Goal: Task Accomplishment & Management: Use online tool/utility

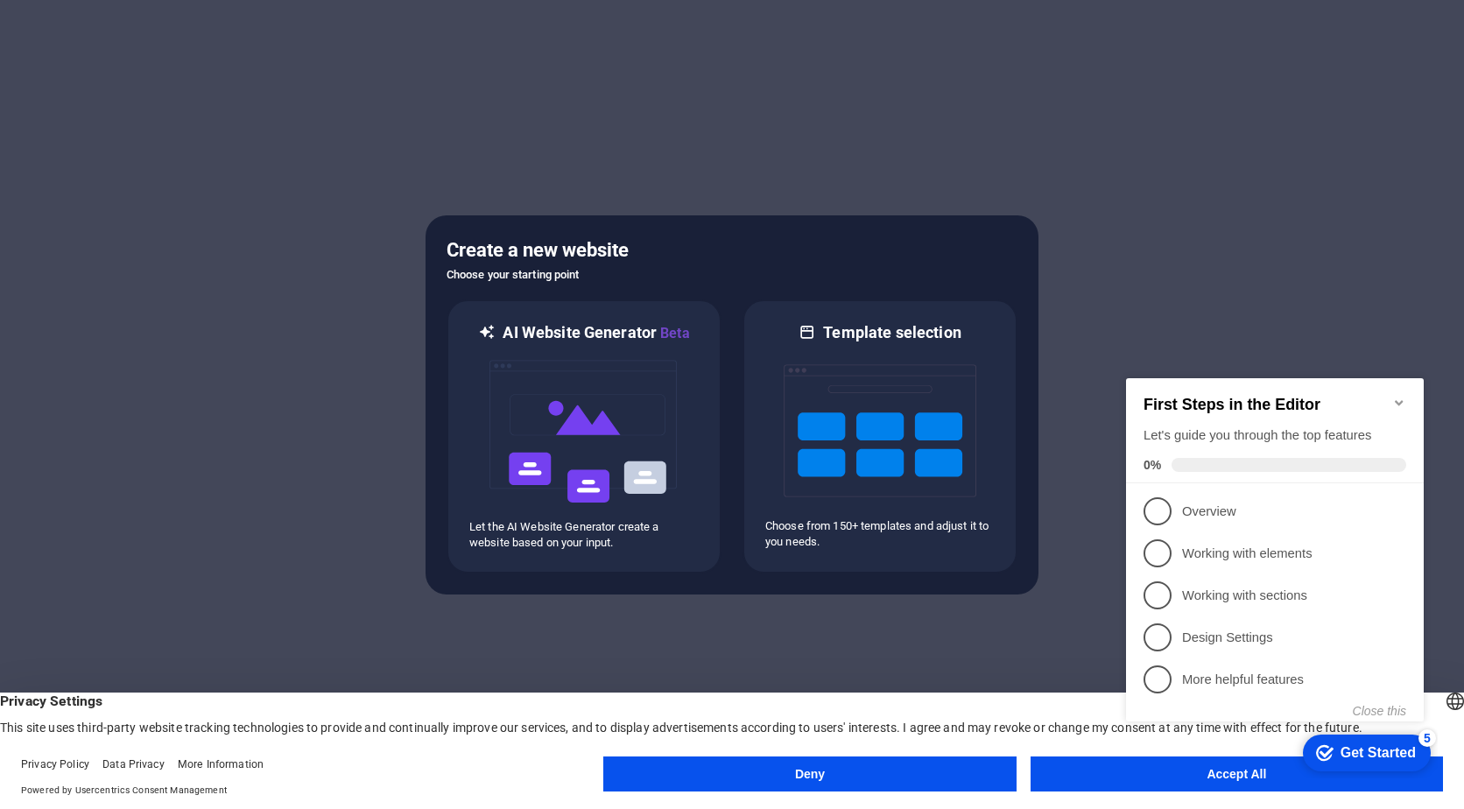
click at [1194, 779] on appcues-checklist "Contextual help checklist present on screen" at bounding box center [1278, 568] width 319 height 430
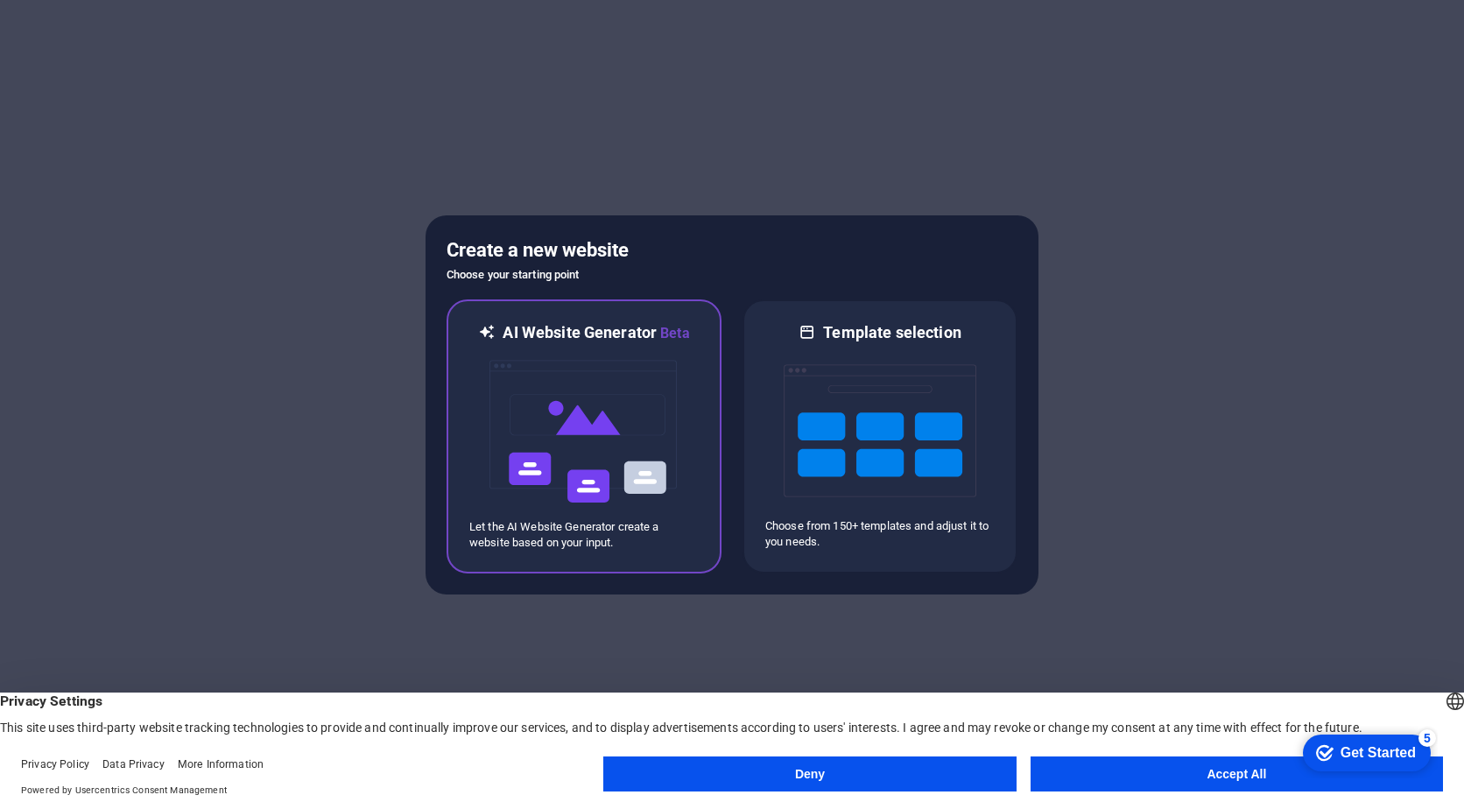
click at [615, 435] on img at bounding box center [584, 431] width 193 height 175
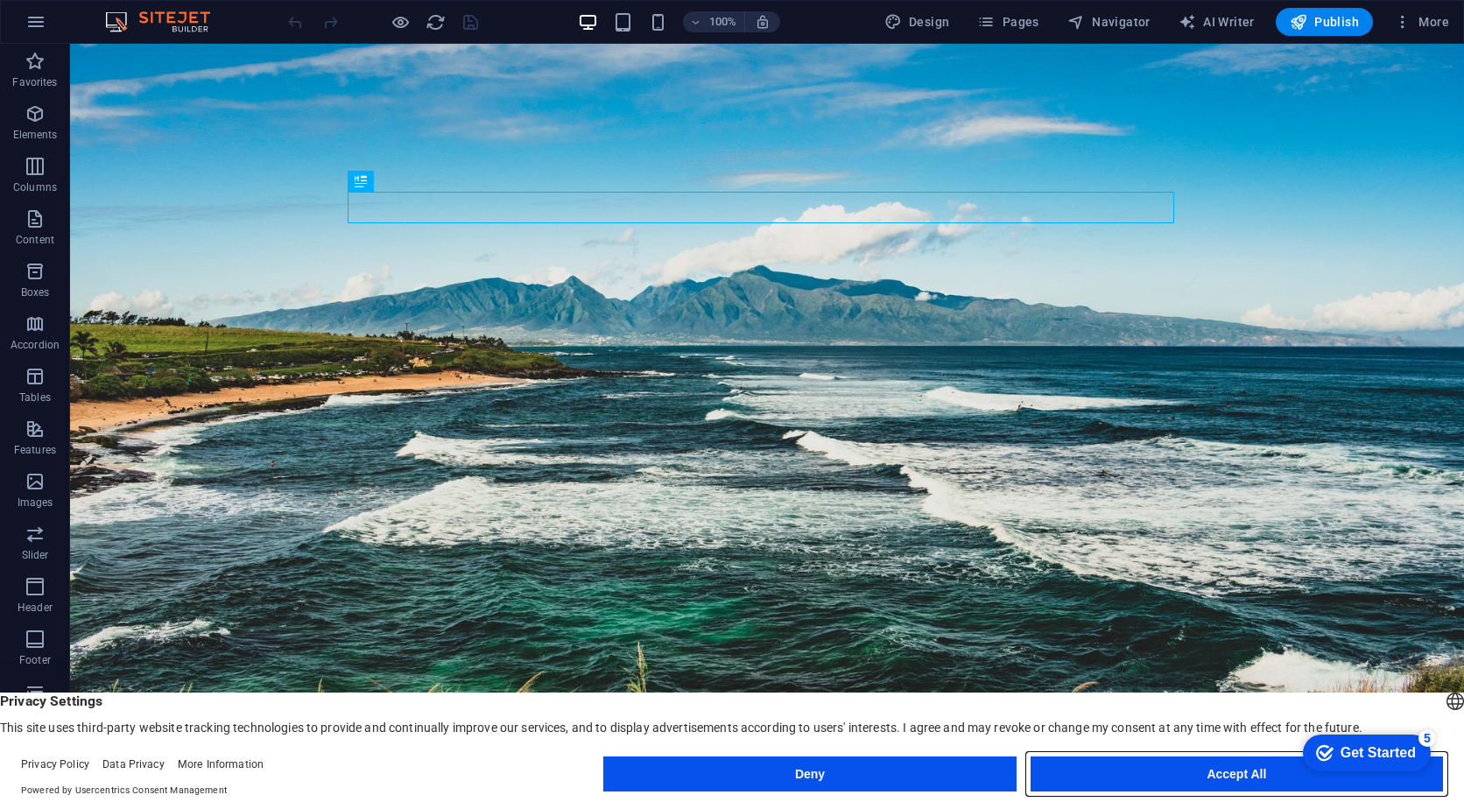
click at [1170, 774] on button "Accept All" at bounding box center [1237, 774] width 412 height 35
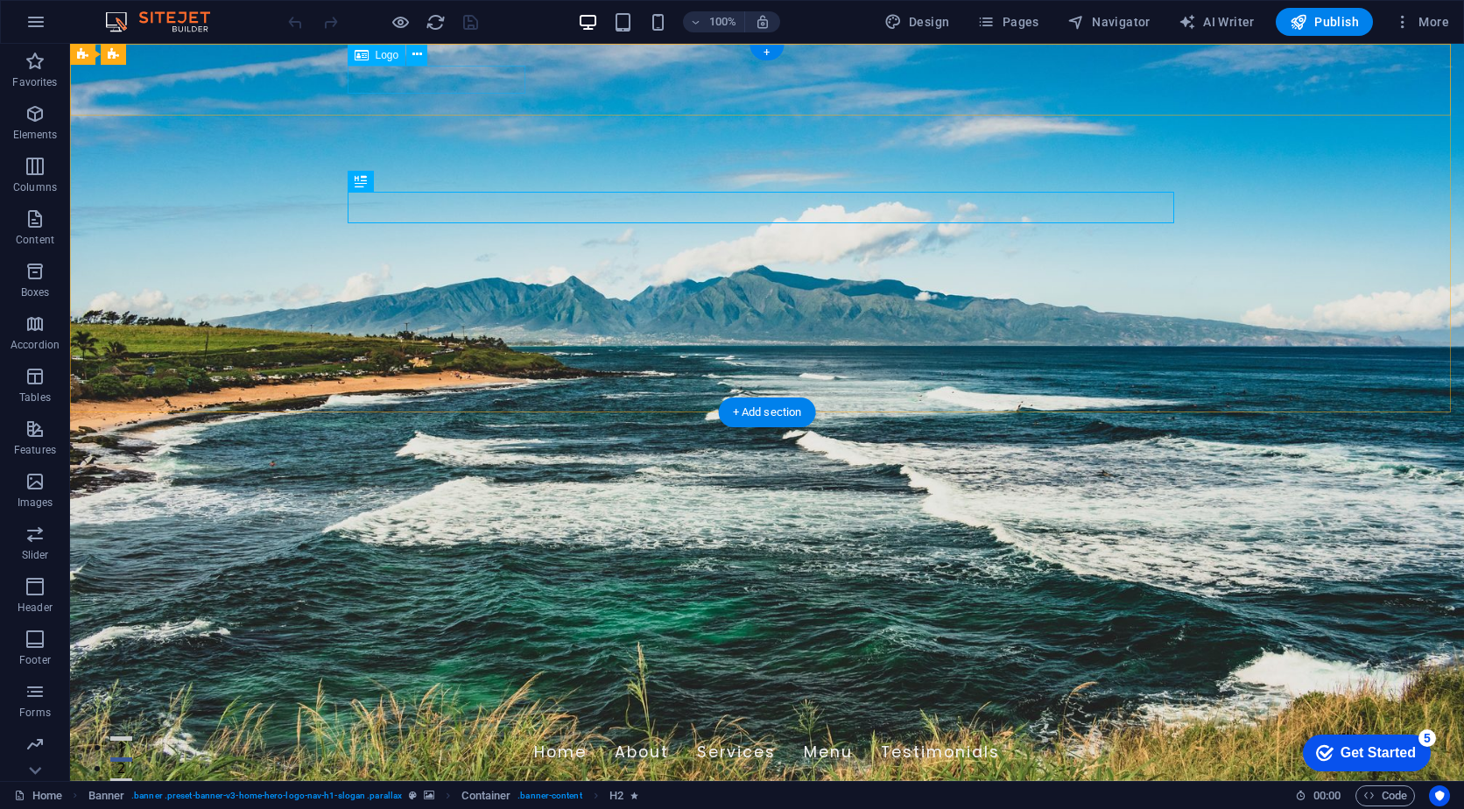
click at [476, 703] on div "[DOMAIN_NAME]" at bounding box center [767, 717] width 827 height 28
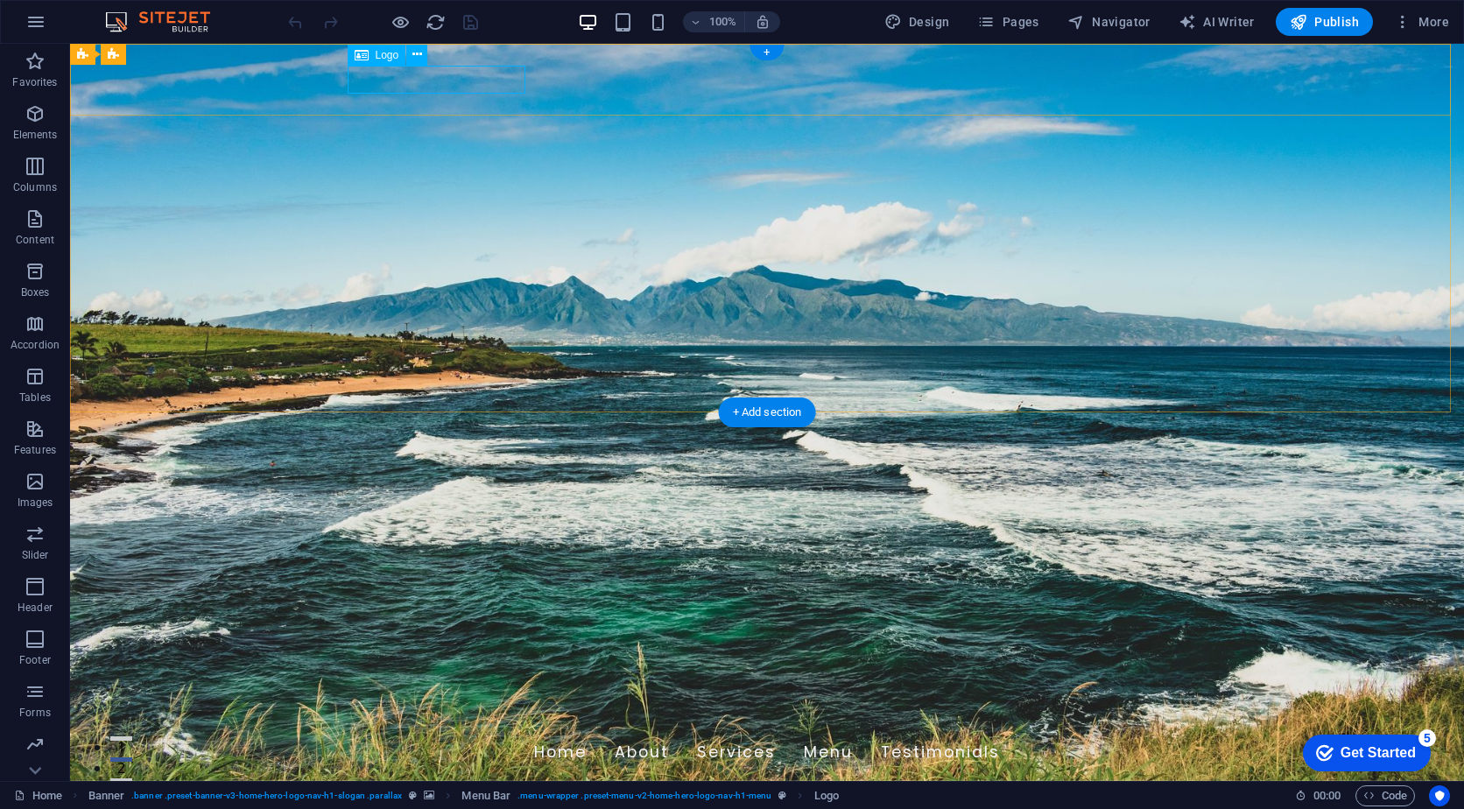
click at [514, 703] on div "[DOMAIN_NAME]" at bounding box center [767, 717] width 827 height 28
select select "px"
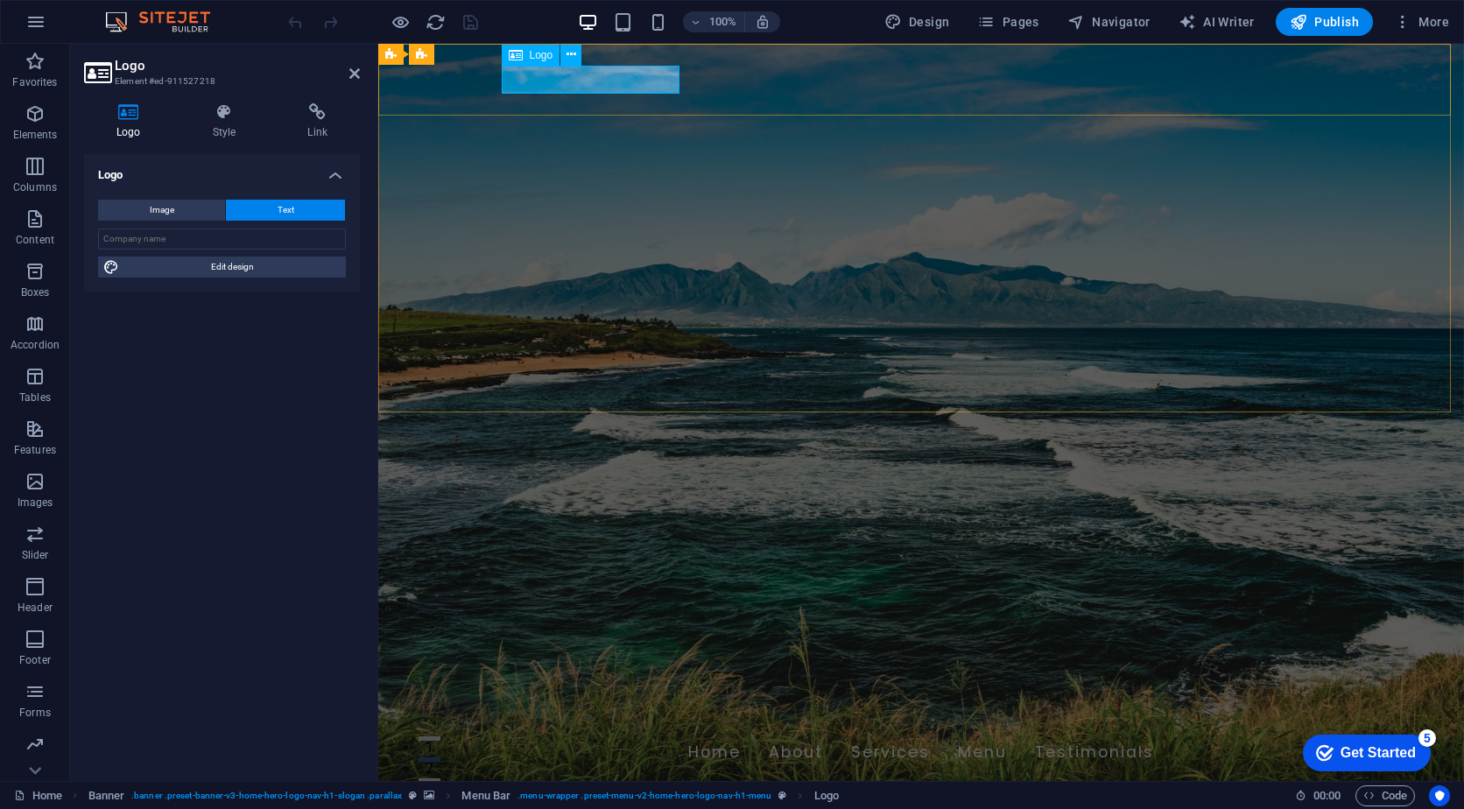
click at [611, 703] on div "[DOMAIN_NAME]" at bounding box center [921, 717] width 827 height 28
click at [195, 194] on div "Image Text Drag files here, click to choose files or select files from Files or…" at bounding box center [222, 239] width 276 height 106
click at [197, 206] on button "Image" at bounding box center [161, 210] width 127 height 21
select select "DISABLED_OPTION_VALUE"
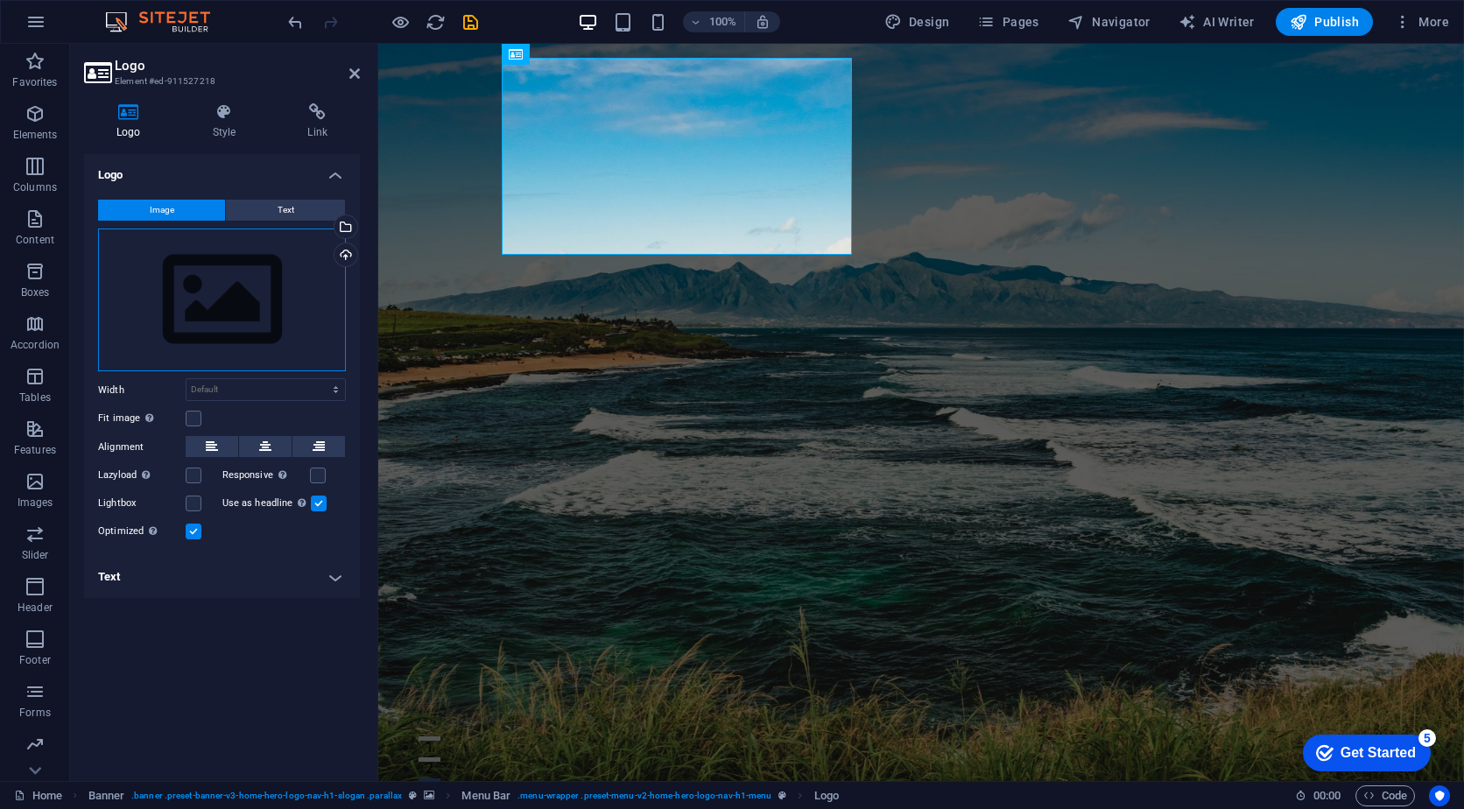
click at [253, 297] on div "Drag files here, click to choose files or select files from Files or our free s…" at bounding box center [222, 301] width 248 height 144
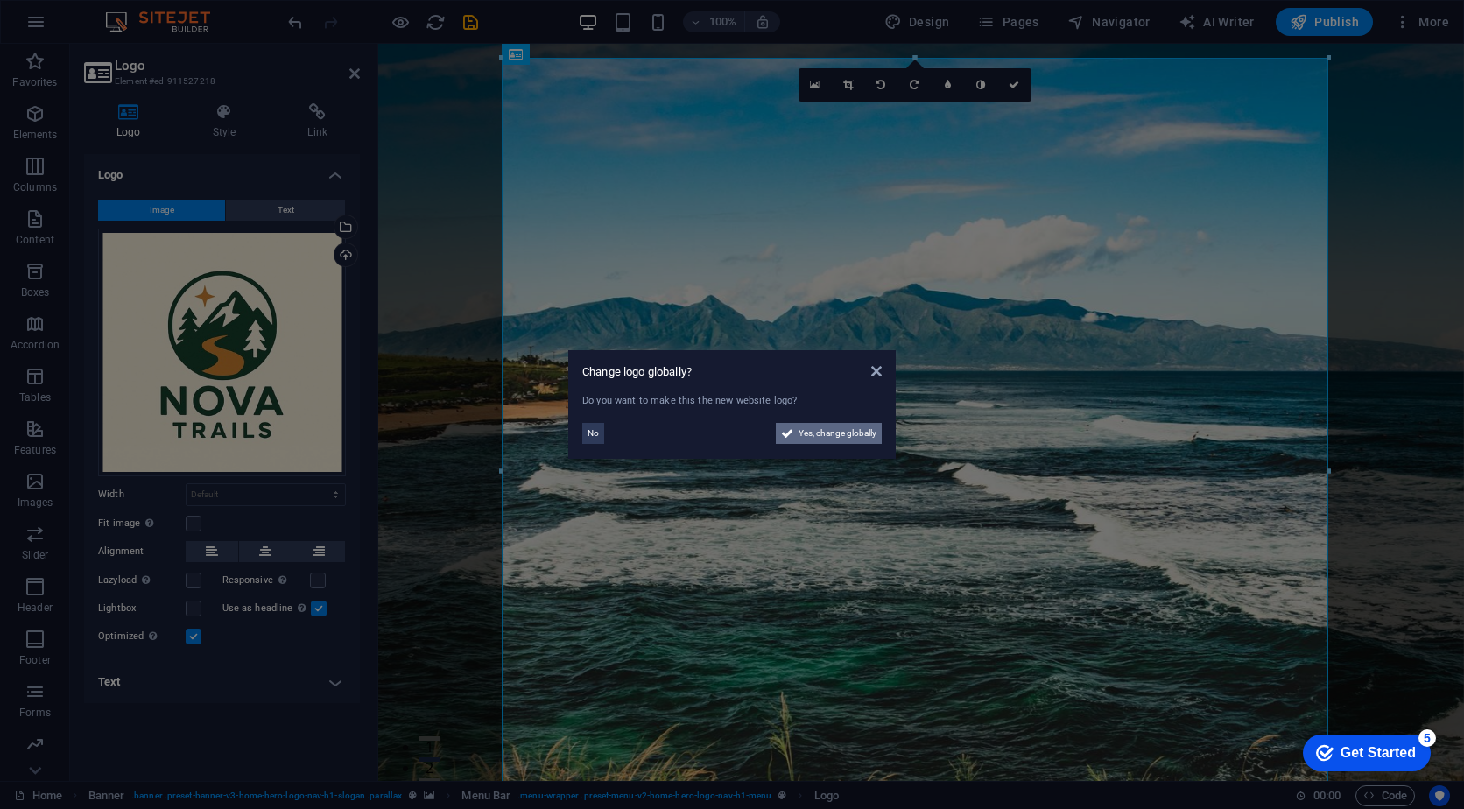
click at [852, 427] on span "Yes, change globally" at bounding box center [838, 433] width 78 height 21
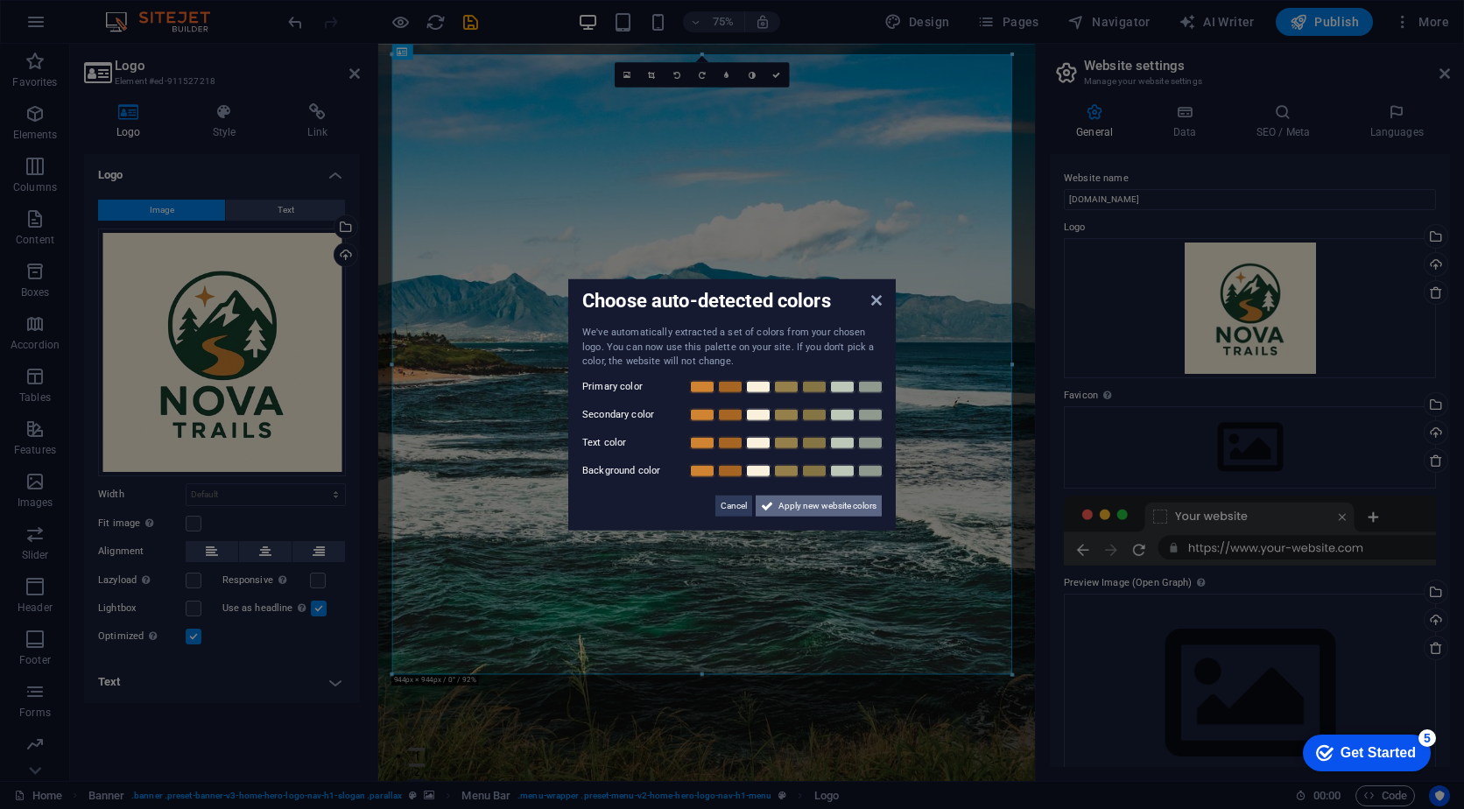
click at [861, 499] on span "Apply new website colors" at bounding box center [827, 505] width 98 height 21
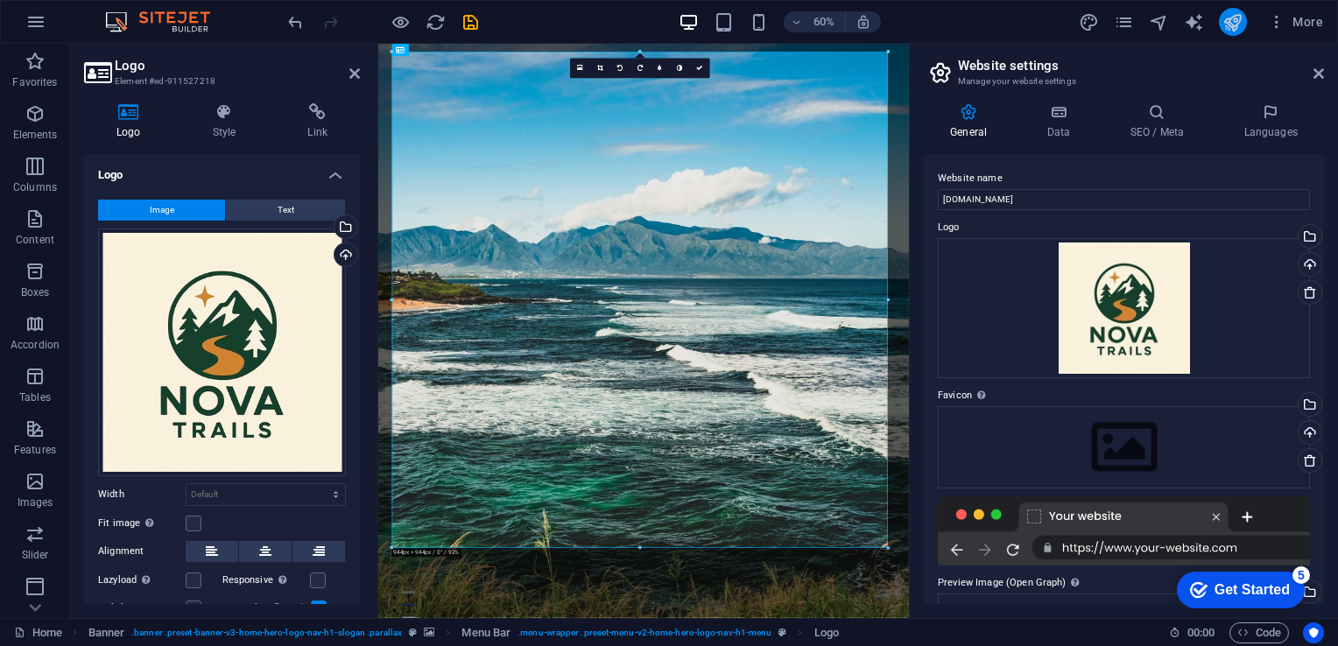
click at [1225, 29] on icon "publish" at bounding box center [1232, 22] width 20 height 20
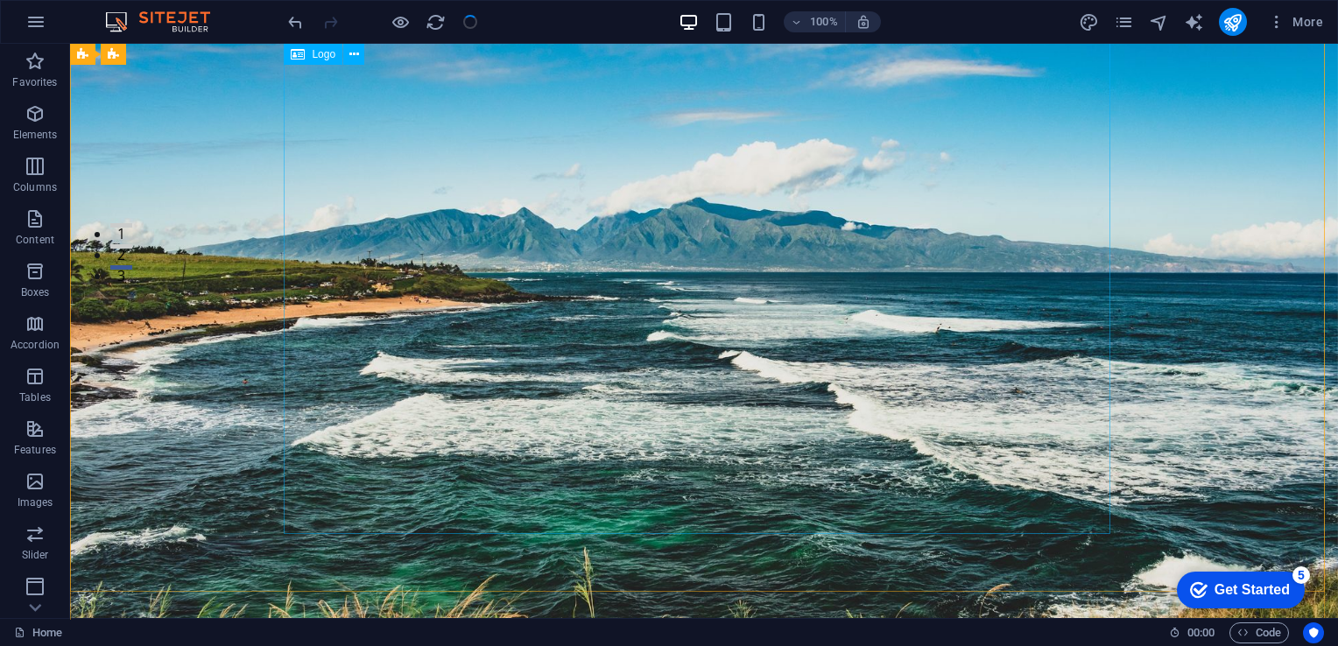
scroll to position [613, 0]
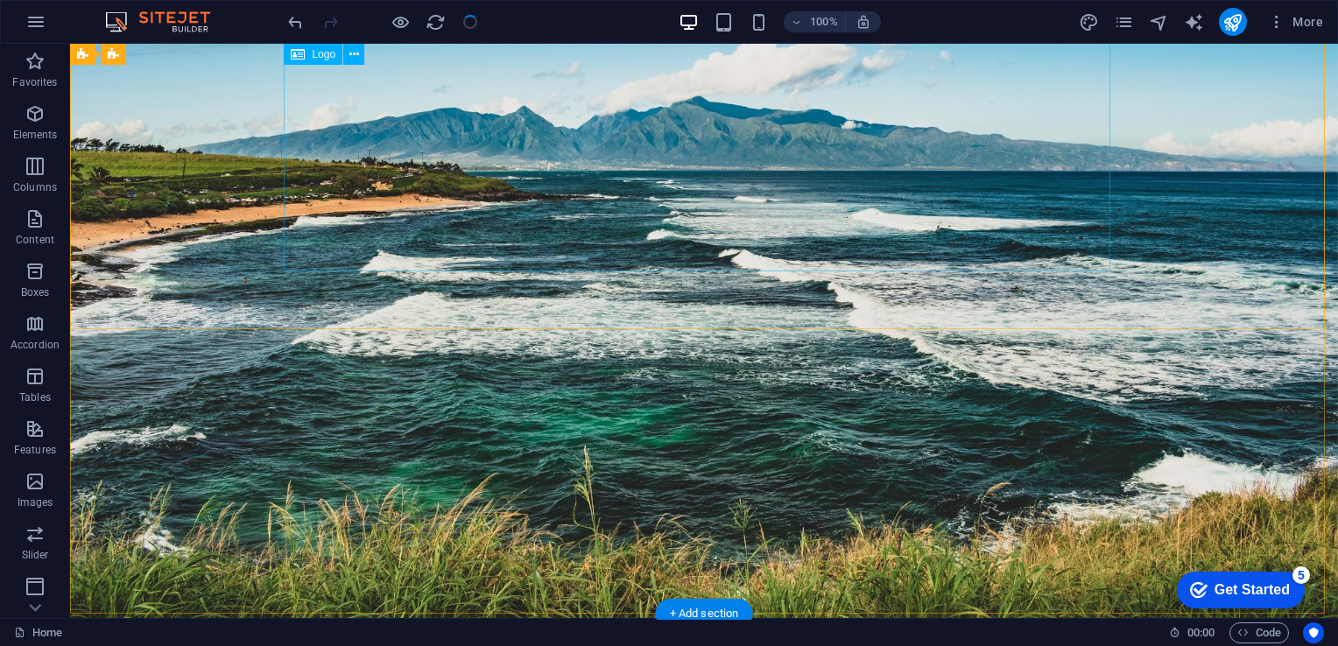
click at [855, 188] on div at bounding box center [704, 586] width 827 height 827
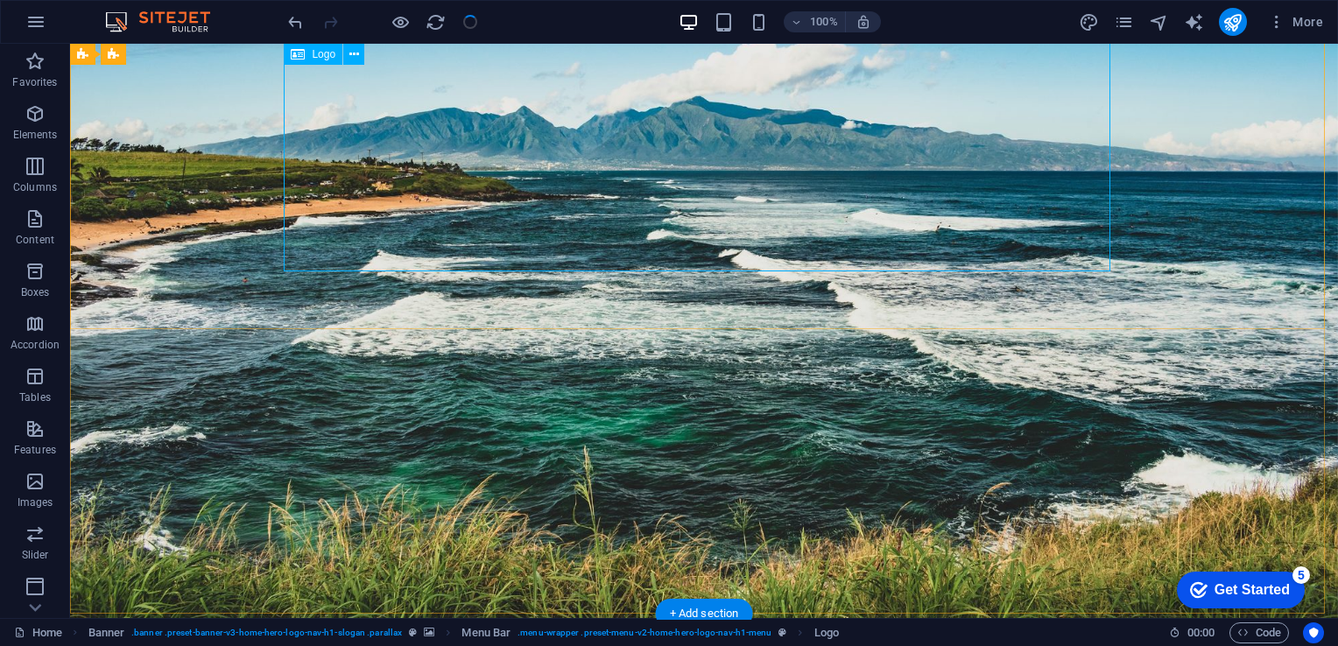
click at [960, 236] on div at bounding box center [704, 586] width 827 height 827
click at [718, 173] on div at bounding box center [704, 586] width 827 height 827
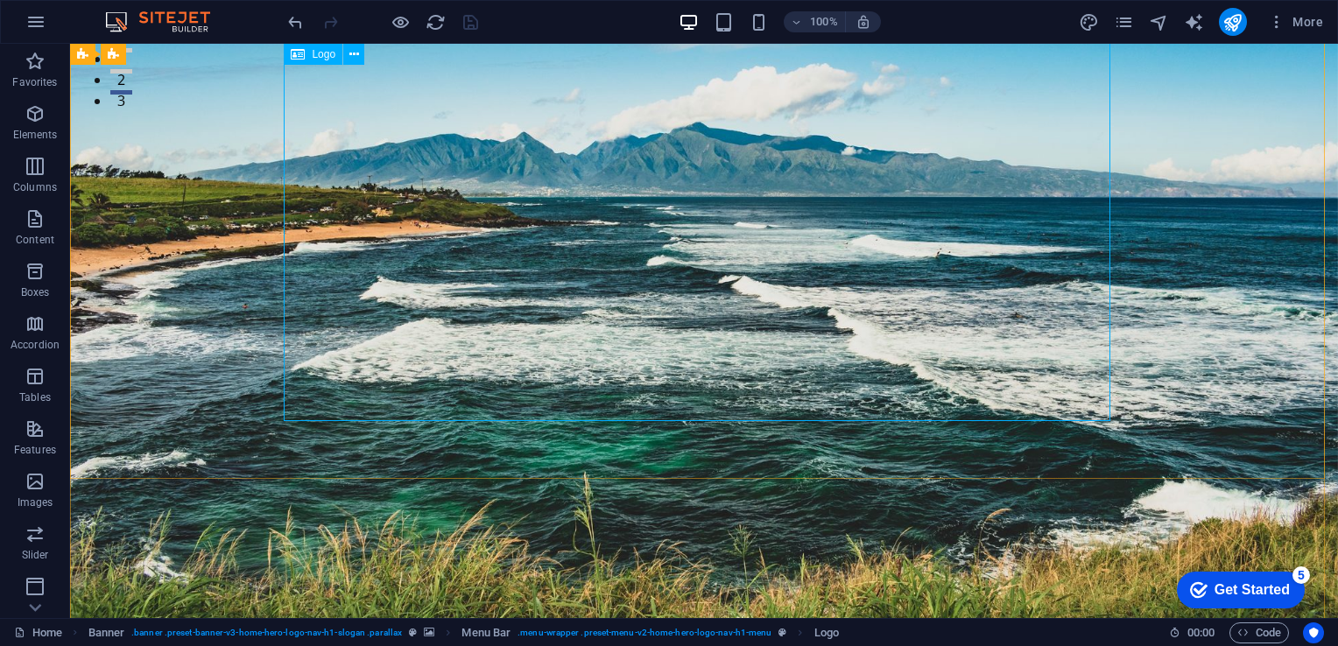
scroll to position [352, 0]
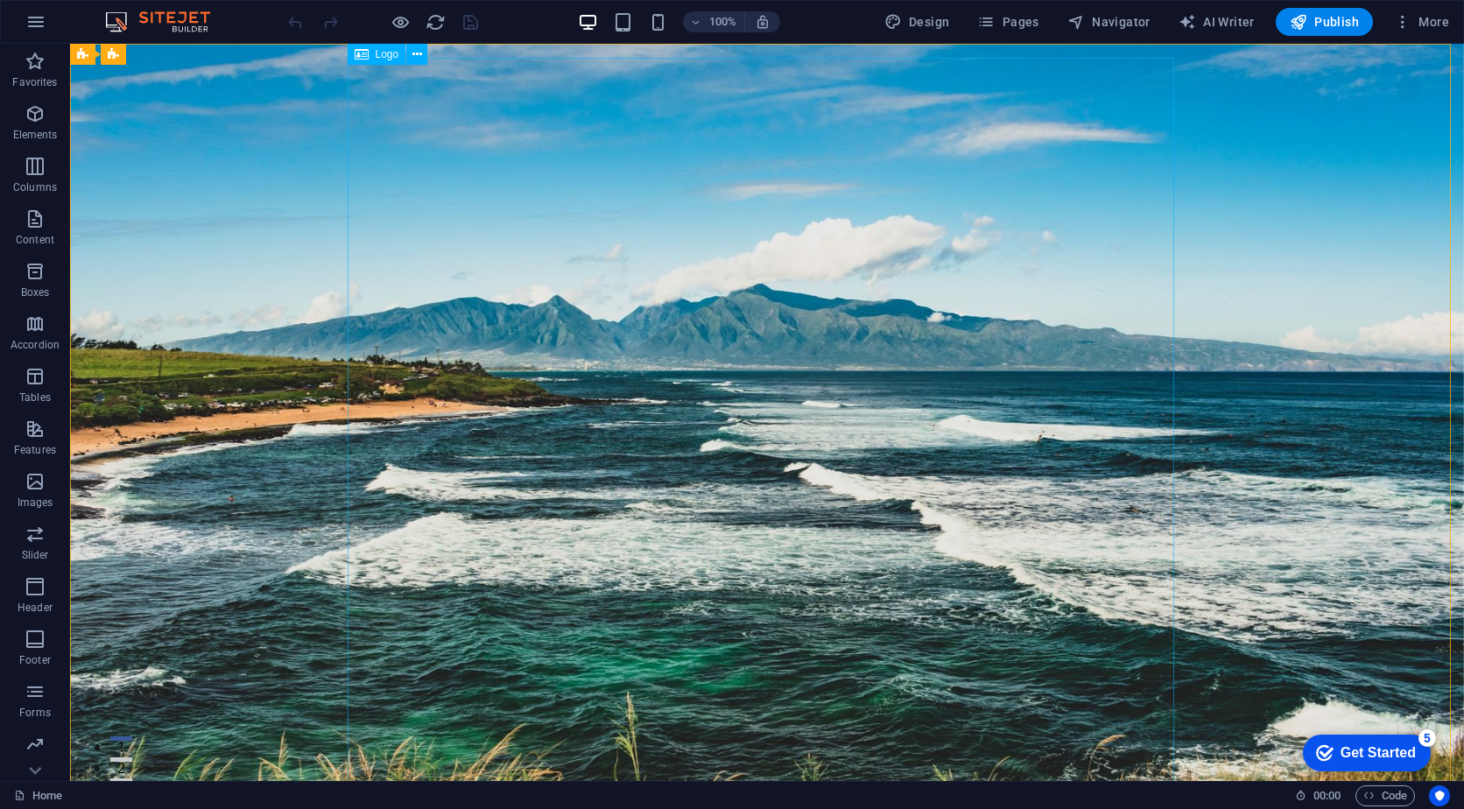
click at [383, 57] on span "Logo" at bounding box center [388, 54] width 24 height 11
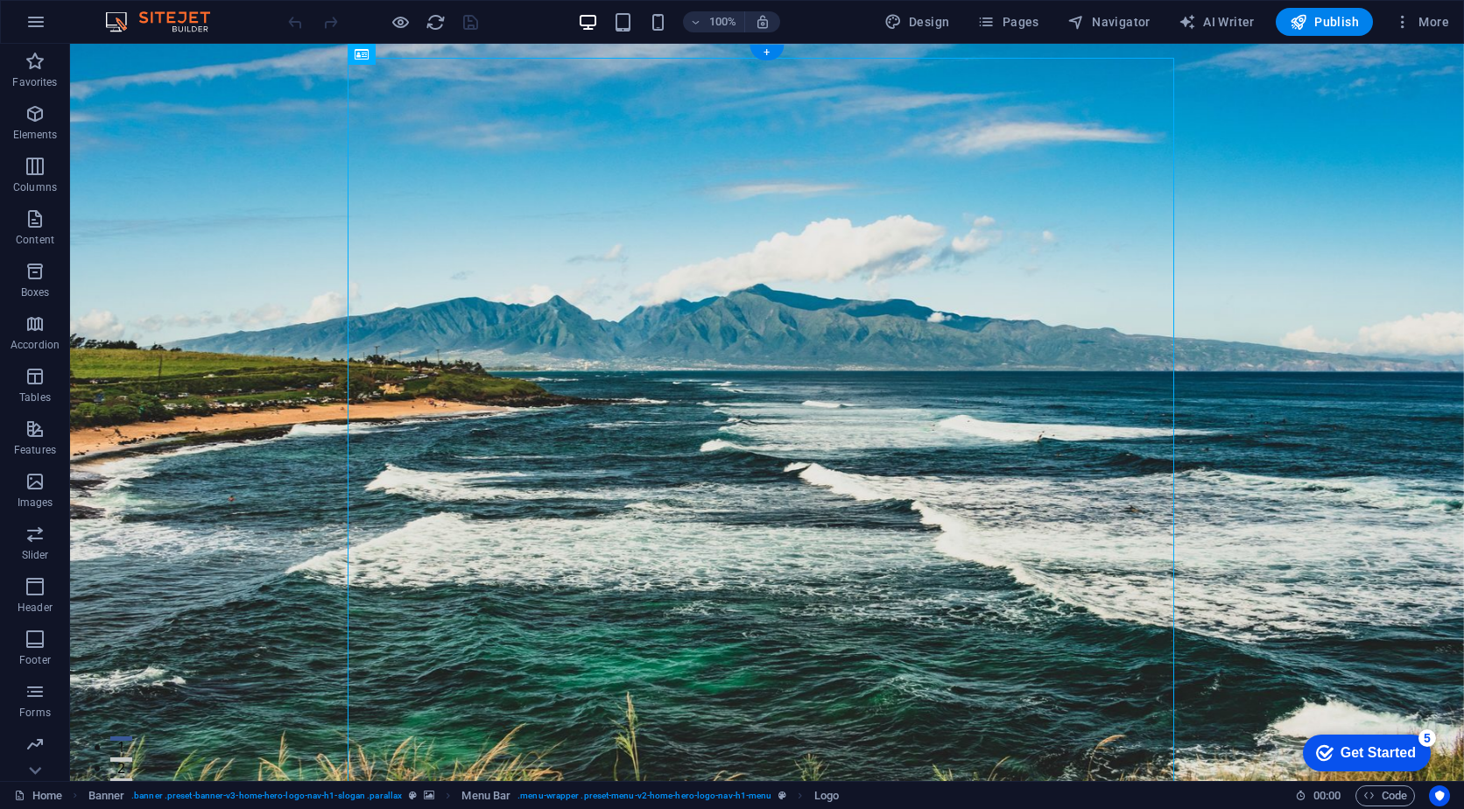
drag, startPoint x: 450, startPoint y: 101, endPoint x: 375, endPoint y: 129, distance: 80.4
drag, startPoint x: 423, startPoint y: 197, endPoint x: 258, endPoint y: 181, distance: 165.4
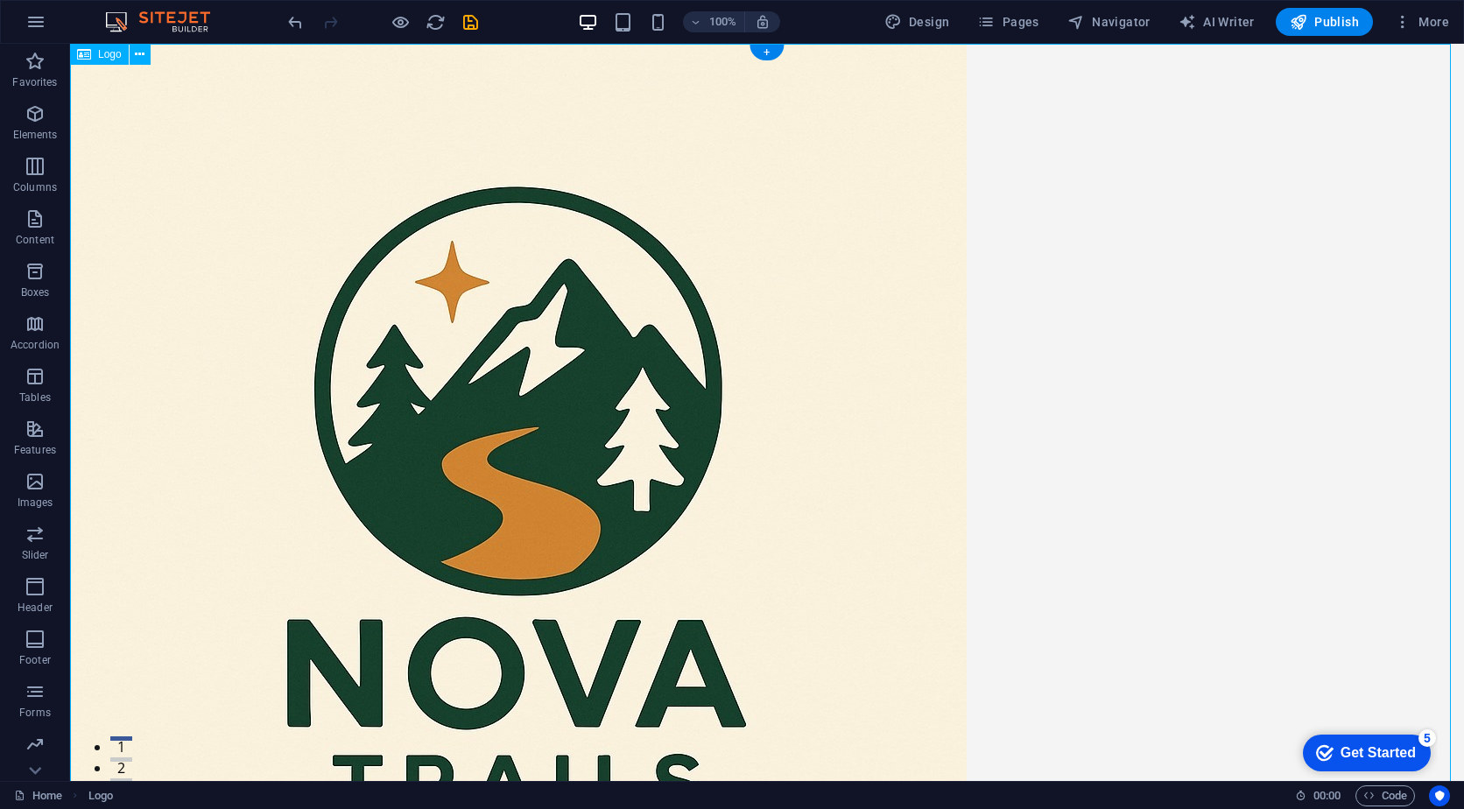
drag, startPoint x: 558, startPoint y: 264, endPoint x: 738, endPoint y: 347, distance: 198.6
click at [738, 347] on div at bounding box center [767, 492] width 1394 height 897
drag, startPoint x: 179, startPoint y: 189, endPoint x: 393, endPoint y: 302, distance: 242.5
click at [393, 302] on div at bounding box center [767, 492] width 1394 height 897
click at [97, 54] on div "Logo" at bounding box center [99, 54] width 59 height 21
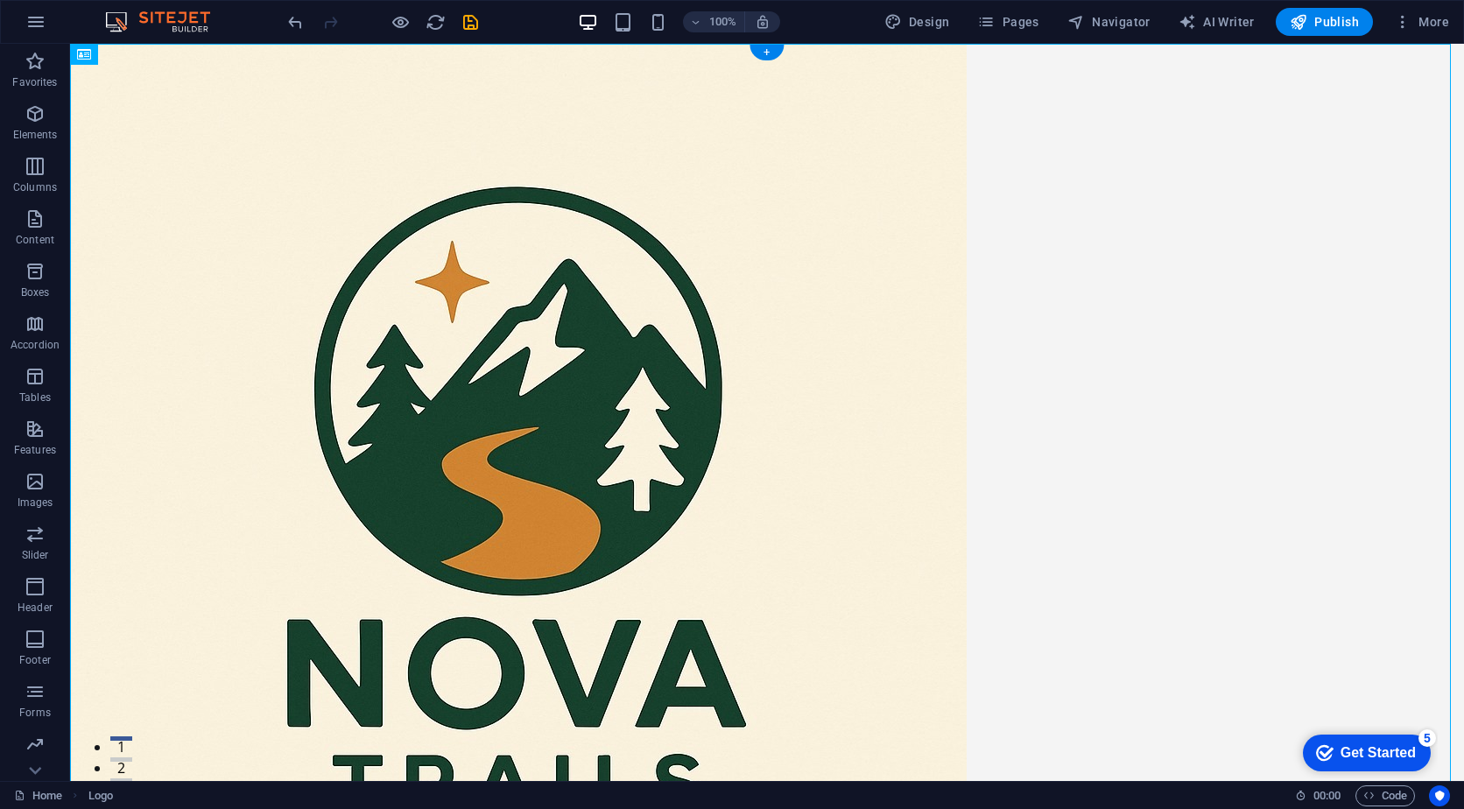
drag, startPoint x: 167, startPoint y: 98, endPoint x: 250, endPoint y: 208, distance: 137.5
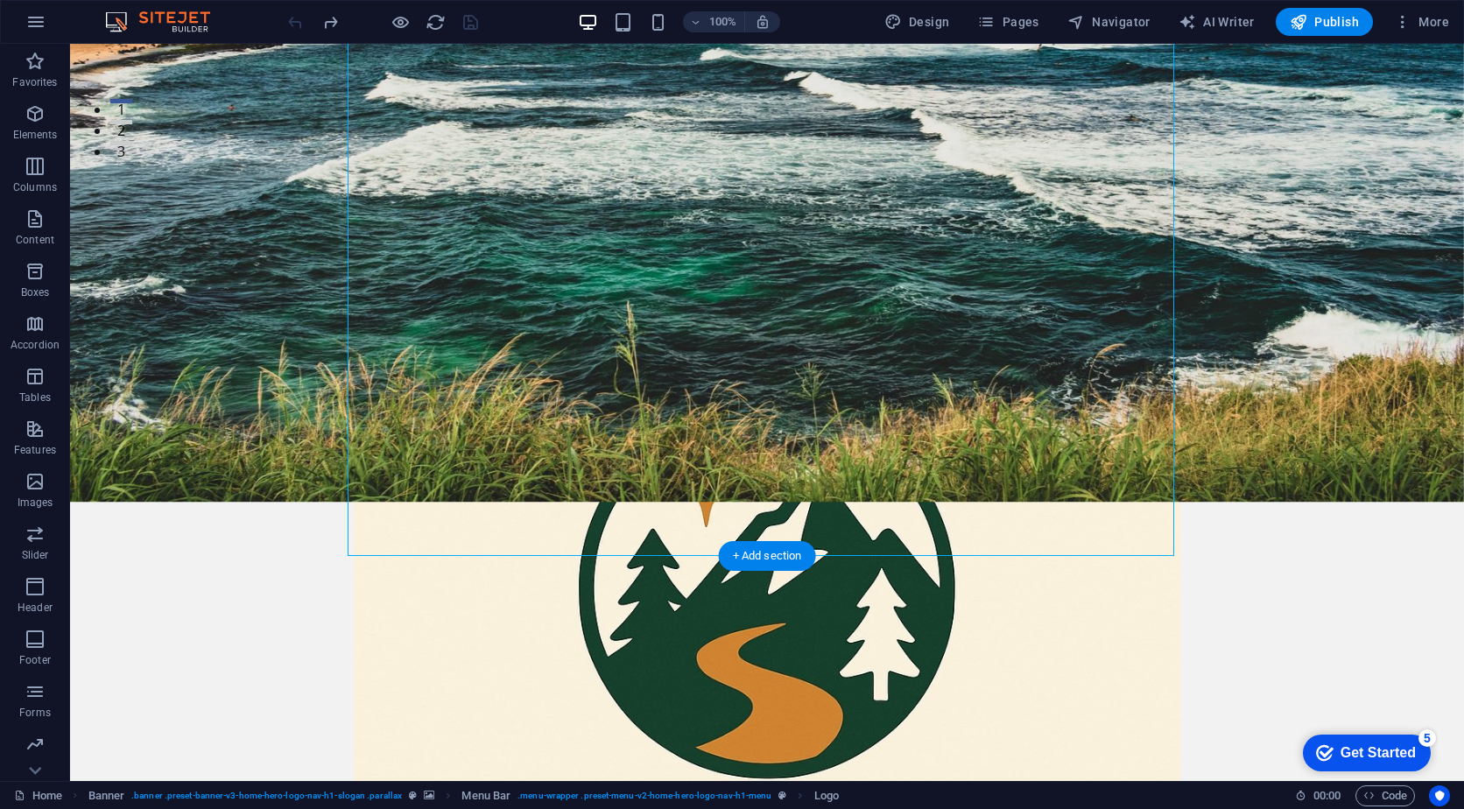
scroll to position [701, 0]
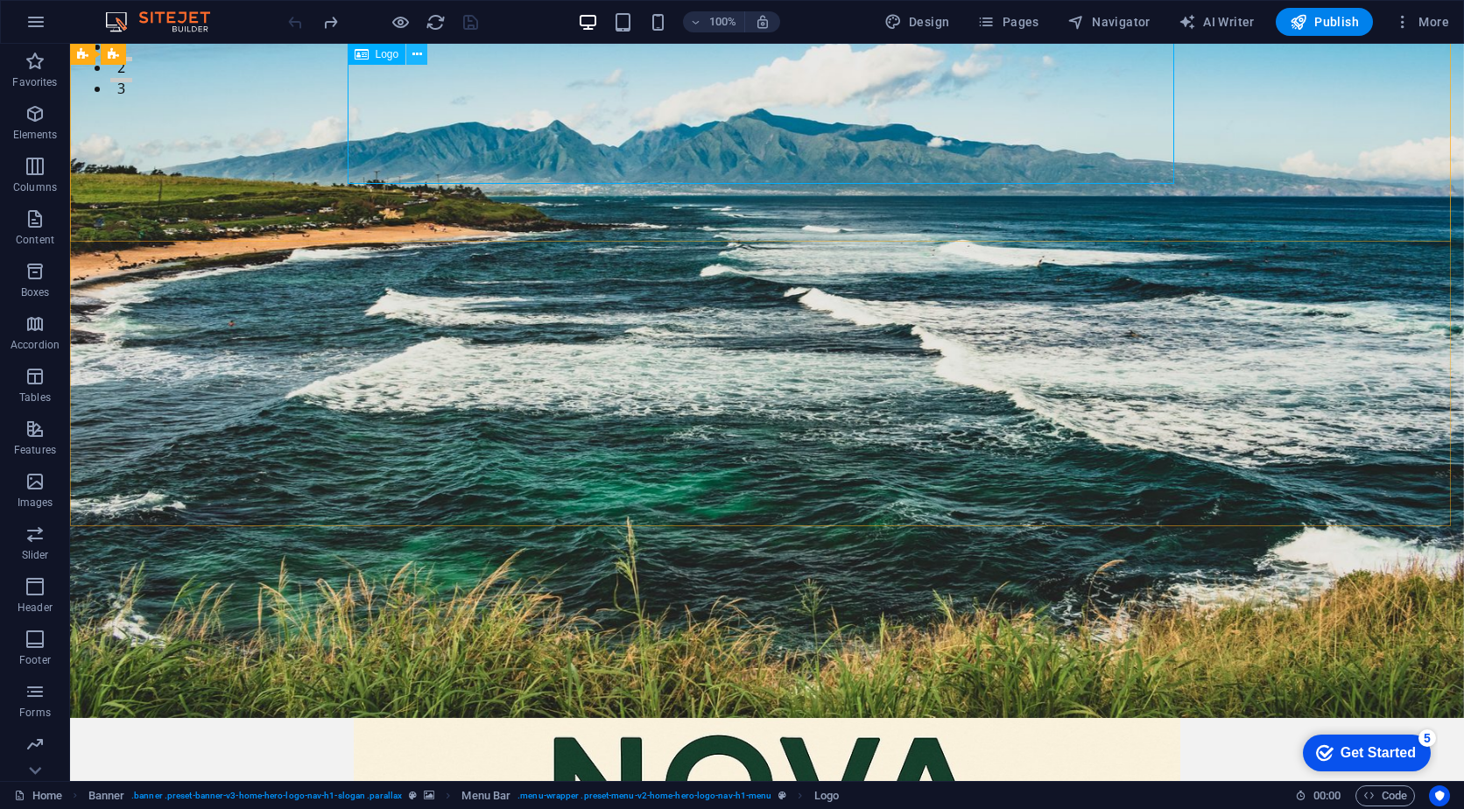
click at [417, 57] on icon at bounding box center [417, 55] width 10 height 18
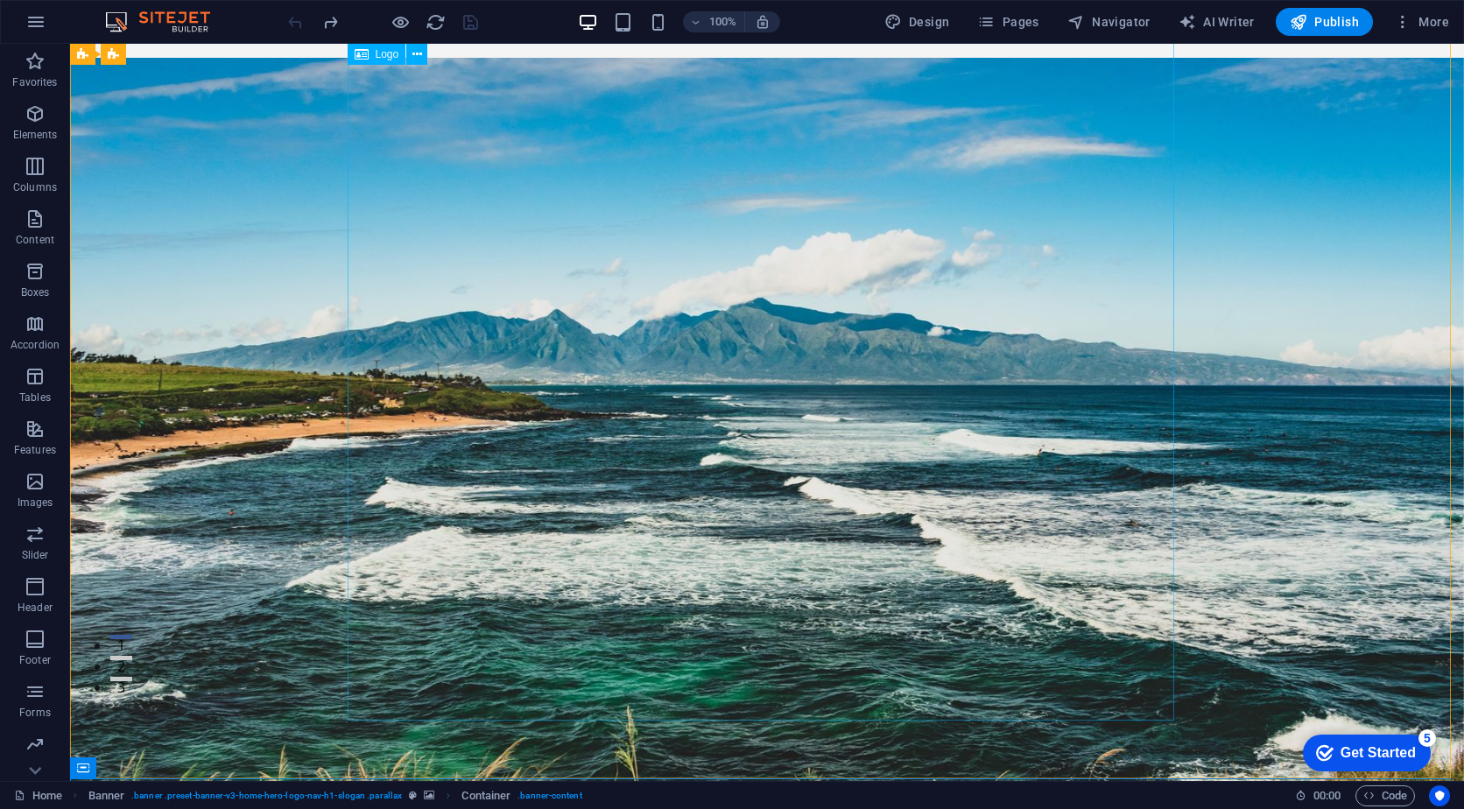
scroll to position [0, 0]
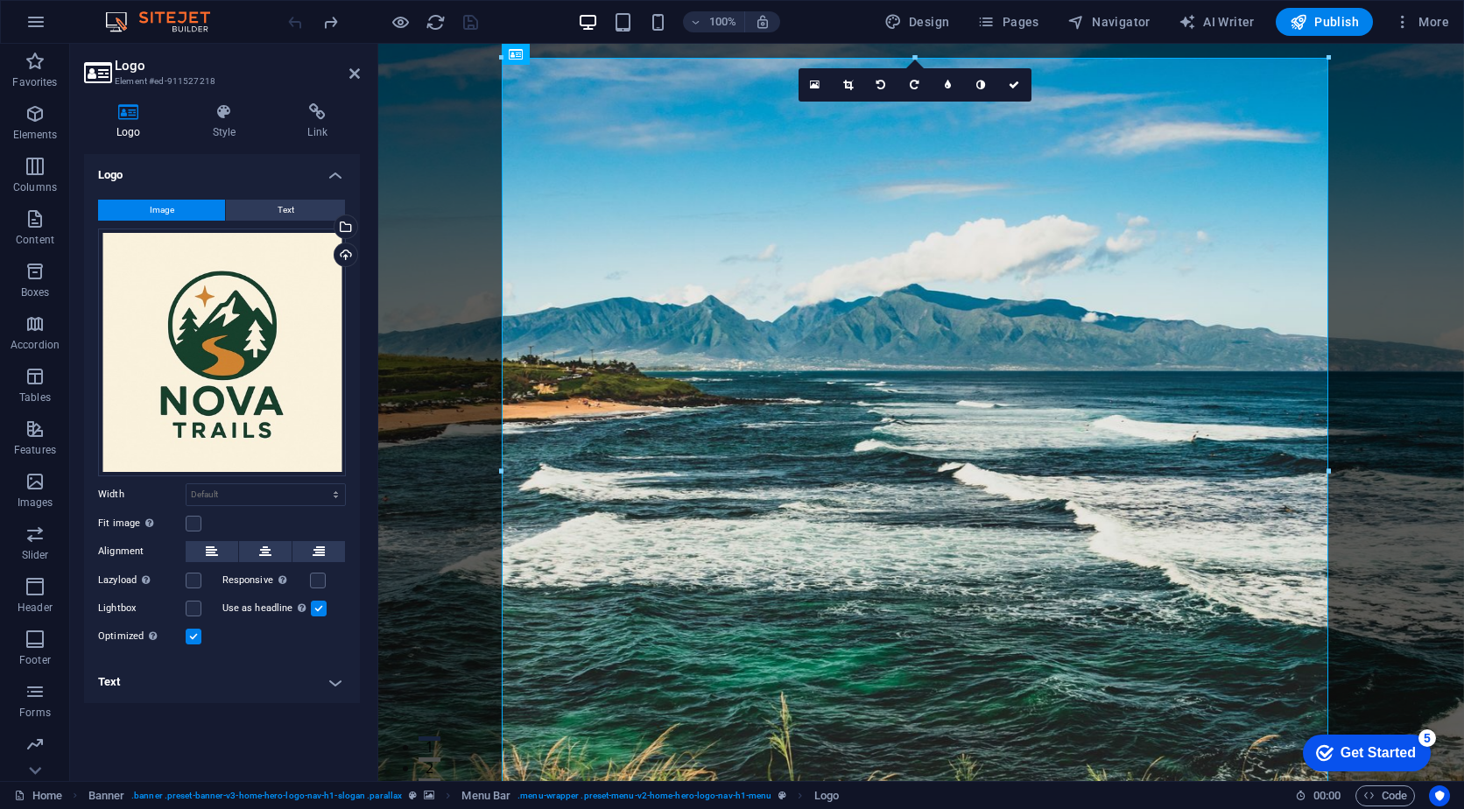
click at [185, 519] on label "Fit image Automatically fit image to a fixed width and height" at bounding box center [142, 523] width 88 height 21
click at [0, 0] on input "Fit image Automatically fit image to a fixed width and height" at bounding box center [0, 0] width 0 height 0
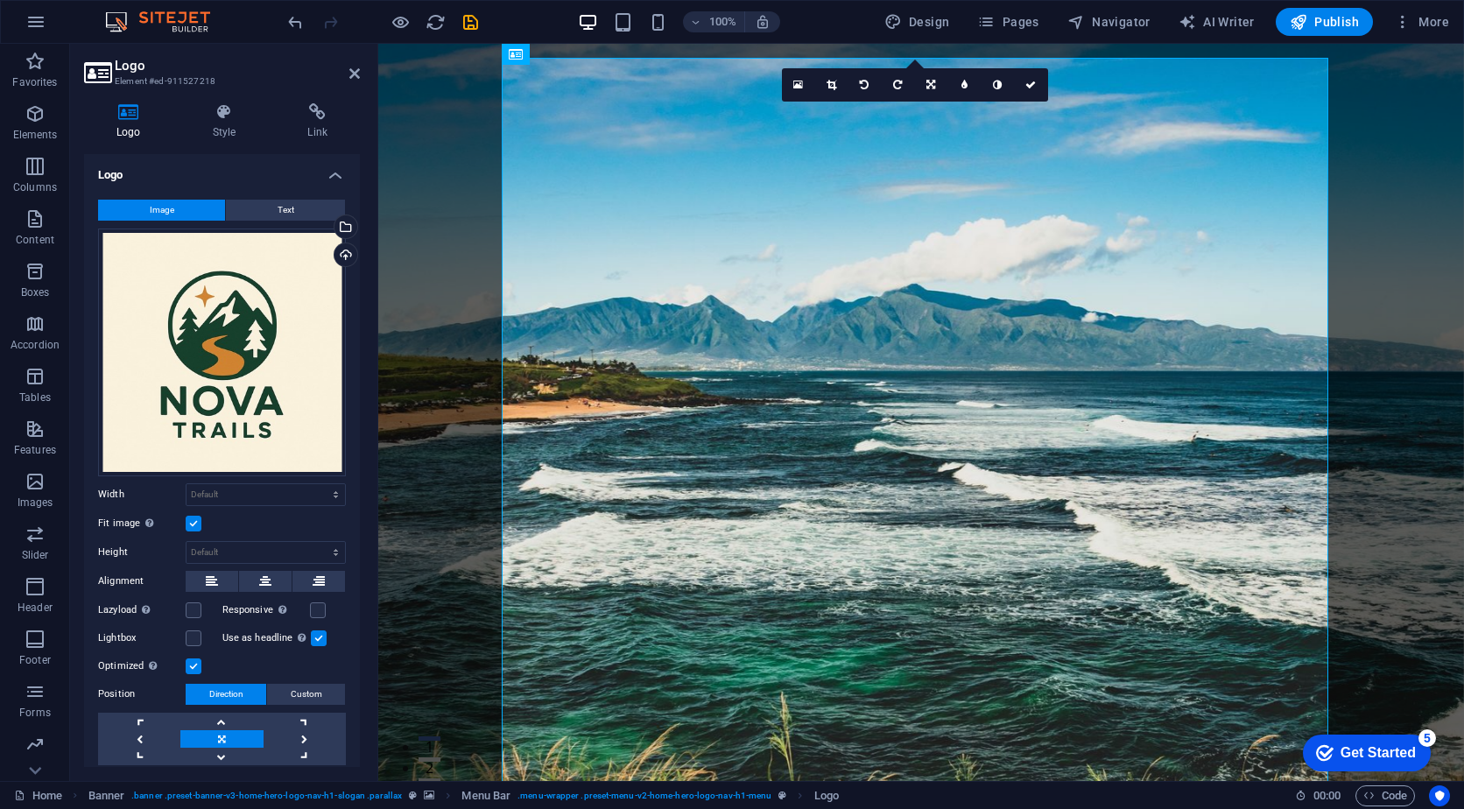
click at [187, 522] on label at bounding box center [194, 524] width 16 height 16
click at [0, 0] on input "Fit image Automatically fit image to a fixed width and height" at bounding box center [0, 0] width 0 height 0
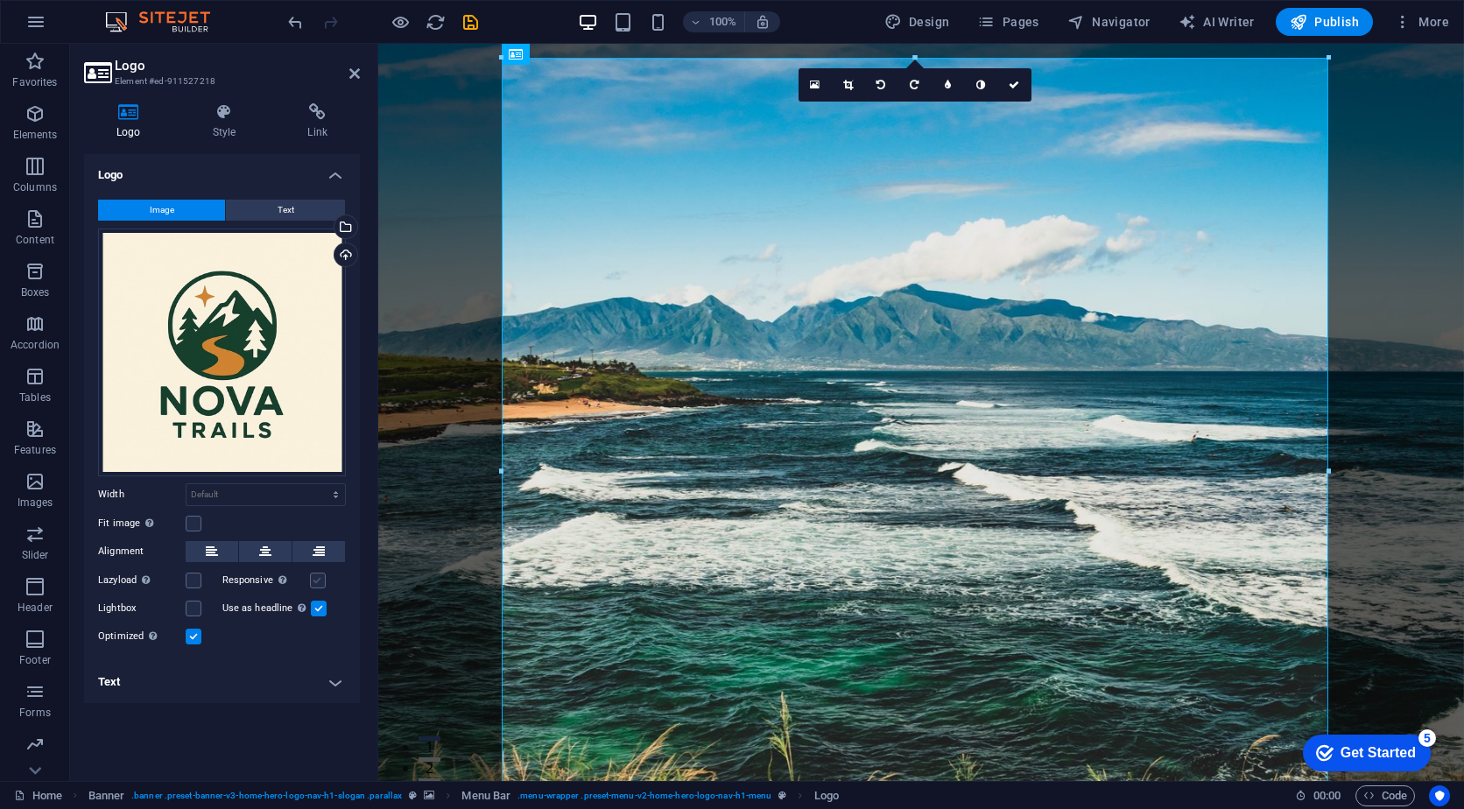
click at [316, 576] on label at bounding box center [318, 581] width 16 height 16
click at [0, 0] on input "Responsive Automatically load retina image and smartphone optimized sizes." at bounding box center [0, 0] width 0 height 0
click at [191, 582] on label at bounding box center [194, 581] width 16 height 16
click at [0, 0] on input "Lazyload Loading images after the page loads improves page speed." at bounding box center [0, 0] width 0 height 0
click at [196, 609] on label at bounding box center [194, 609] width 16 height 16
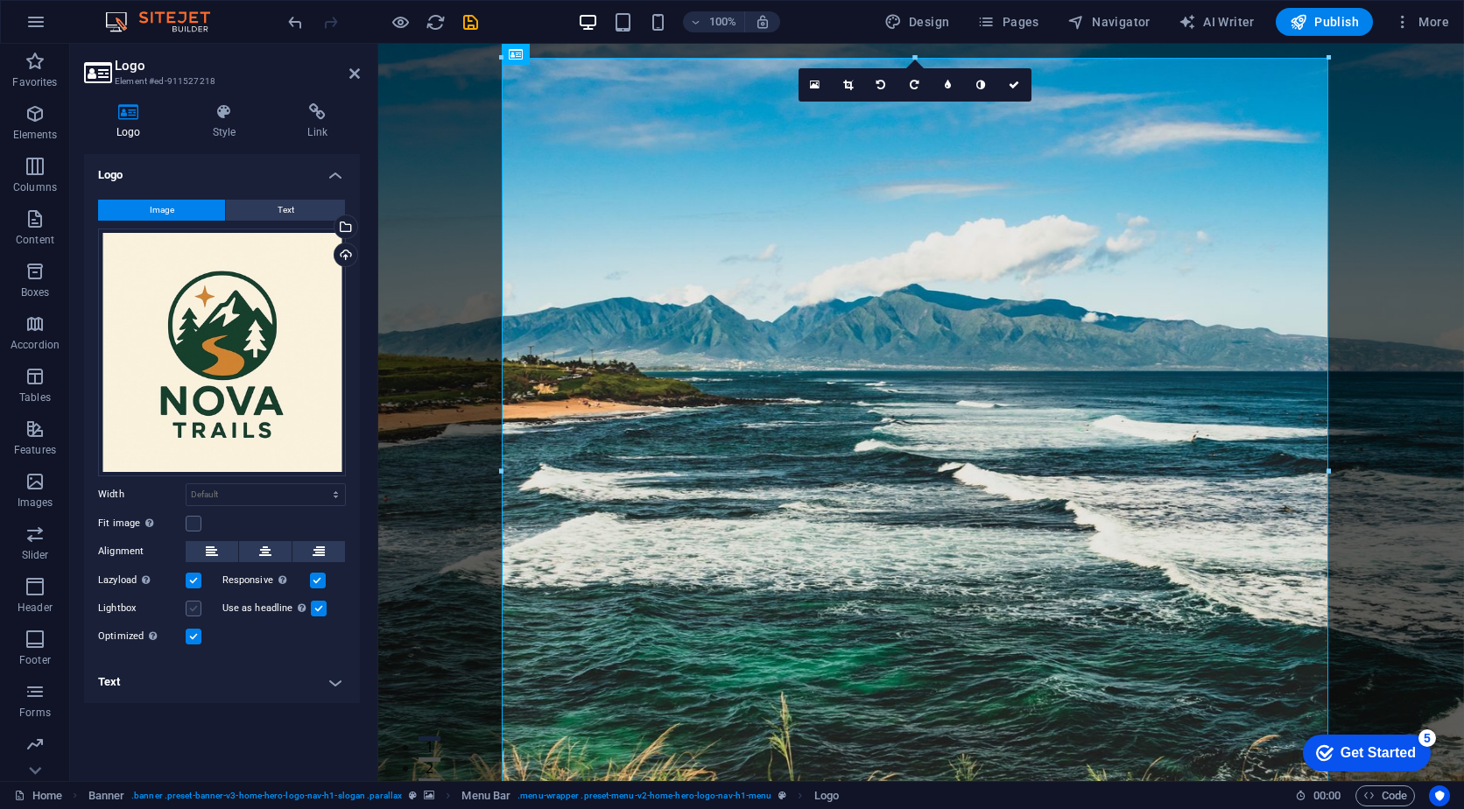
click at [0, 0] on input "Lightbox" at bounding box center [0, 0] width 0 height 0
click at [292, 206] on span "Text" at bounding box center [286, 210] width 17 height 21
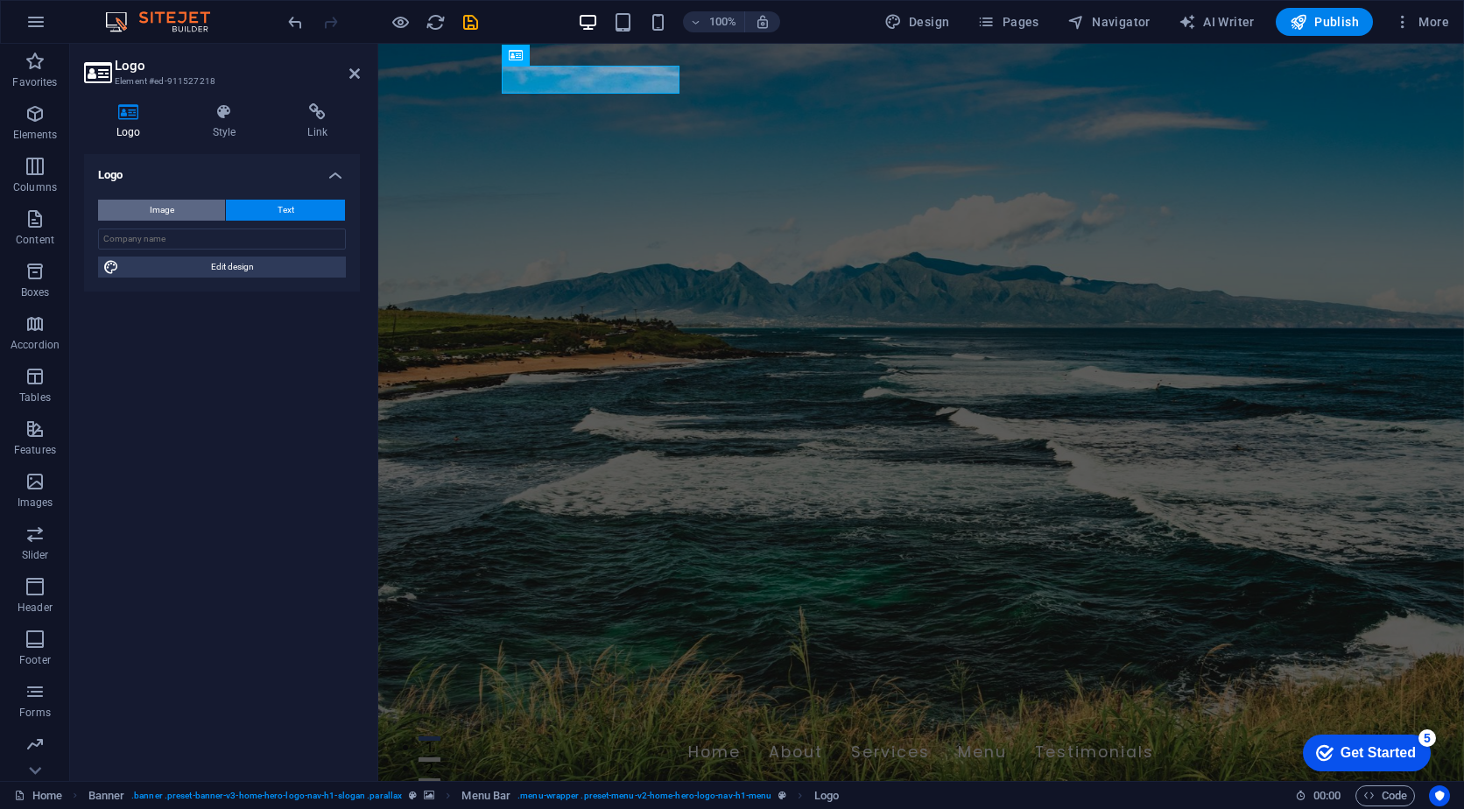
click at [160, 210] on span "Image" at bounding box center [162, 210] width 25 height 21
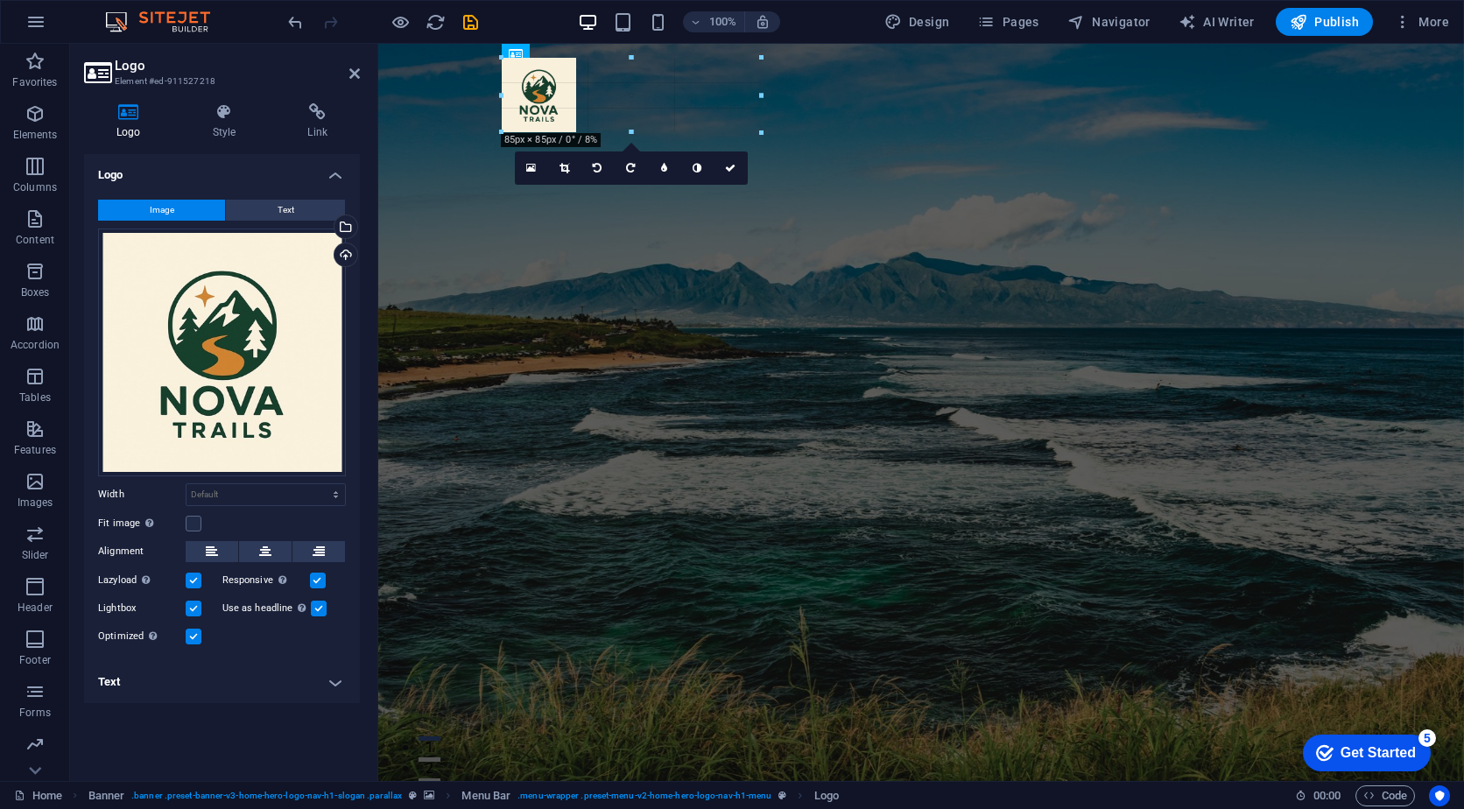
drag, startPoint x: 988, startPoint y: 59, endPoint x: 820, endPoint y: 621, distance: 586.8
type input "158"
select select "px"
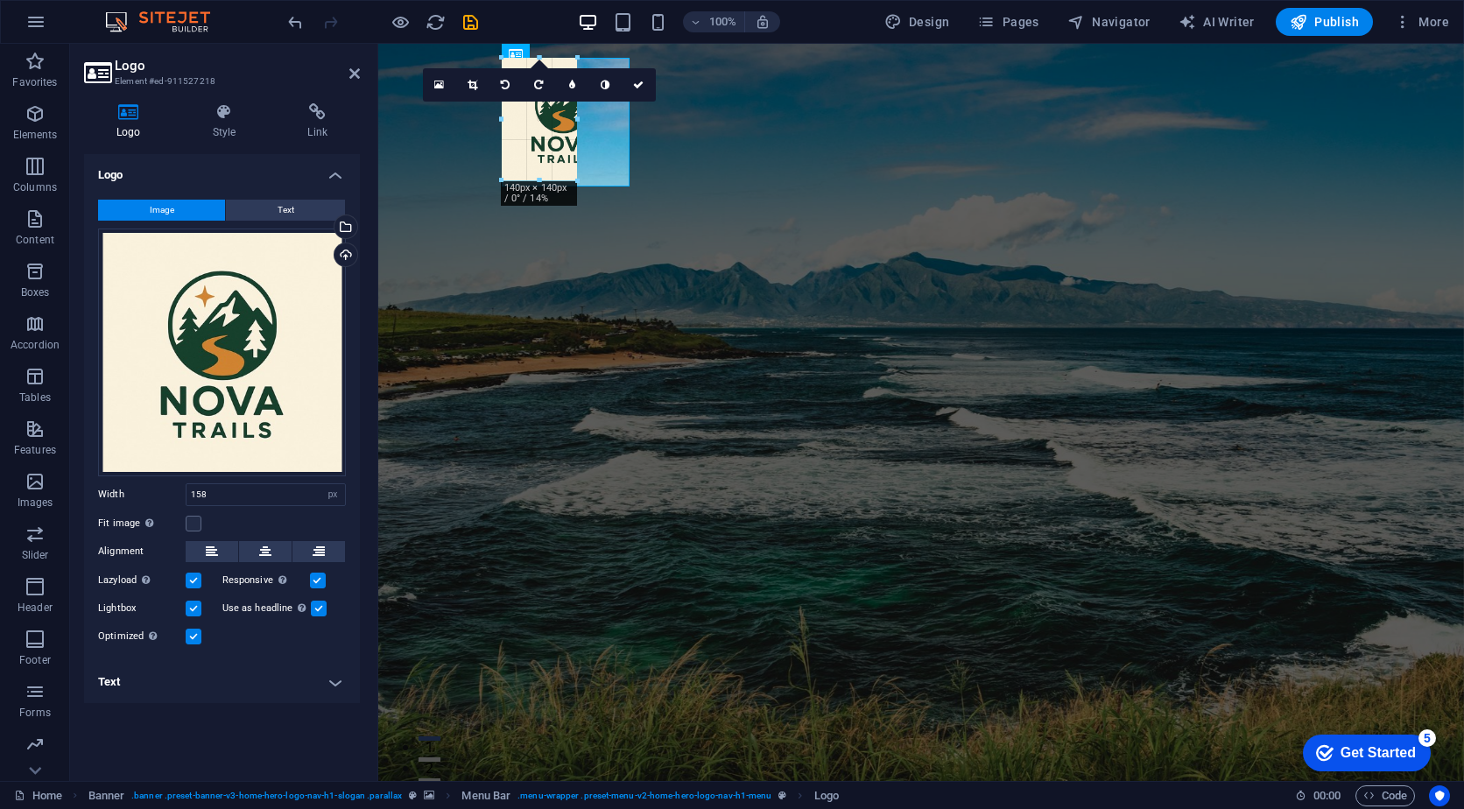
drag, startPoint x: 576, startPoint y: 197, endPoint x: 581, endPoint y: 134, distance: 63.2
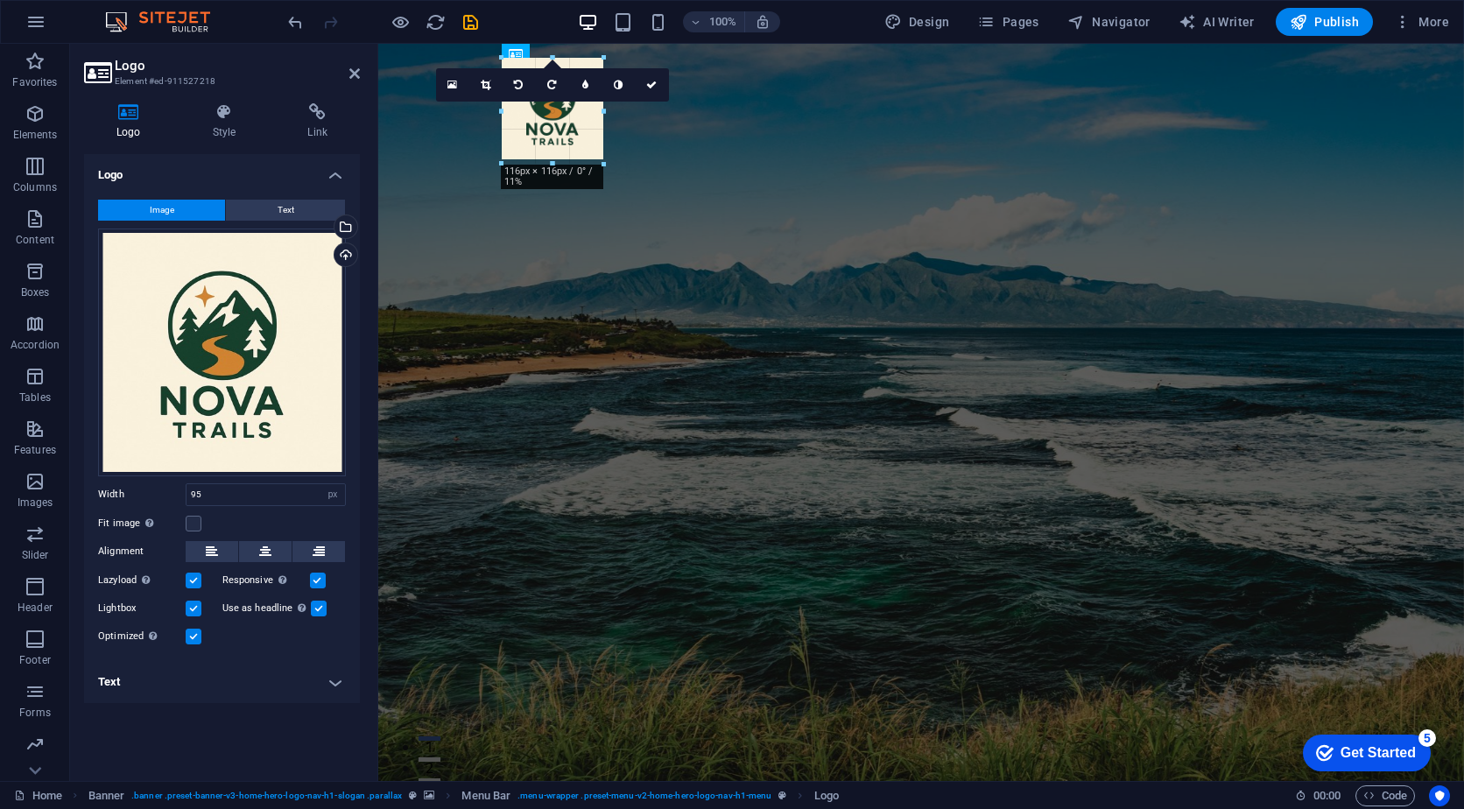
drag, startPoint x: 589, startPoint y: 102, endPoint x: 608, endPoint y: 102, distance: 18.4
type input "121"
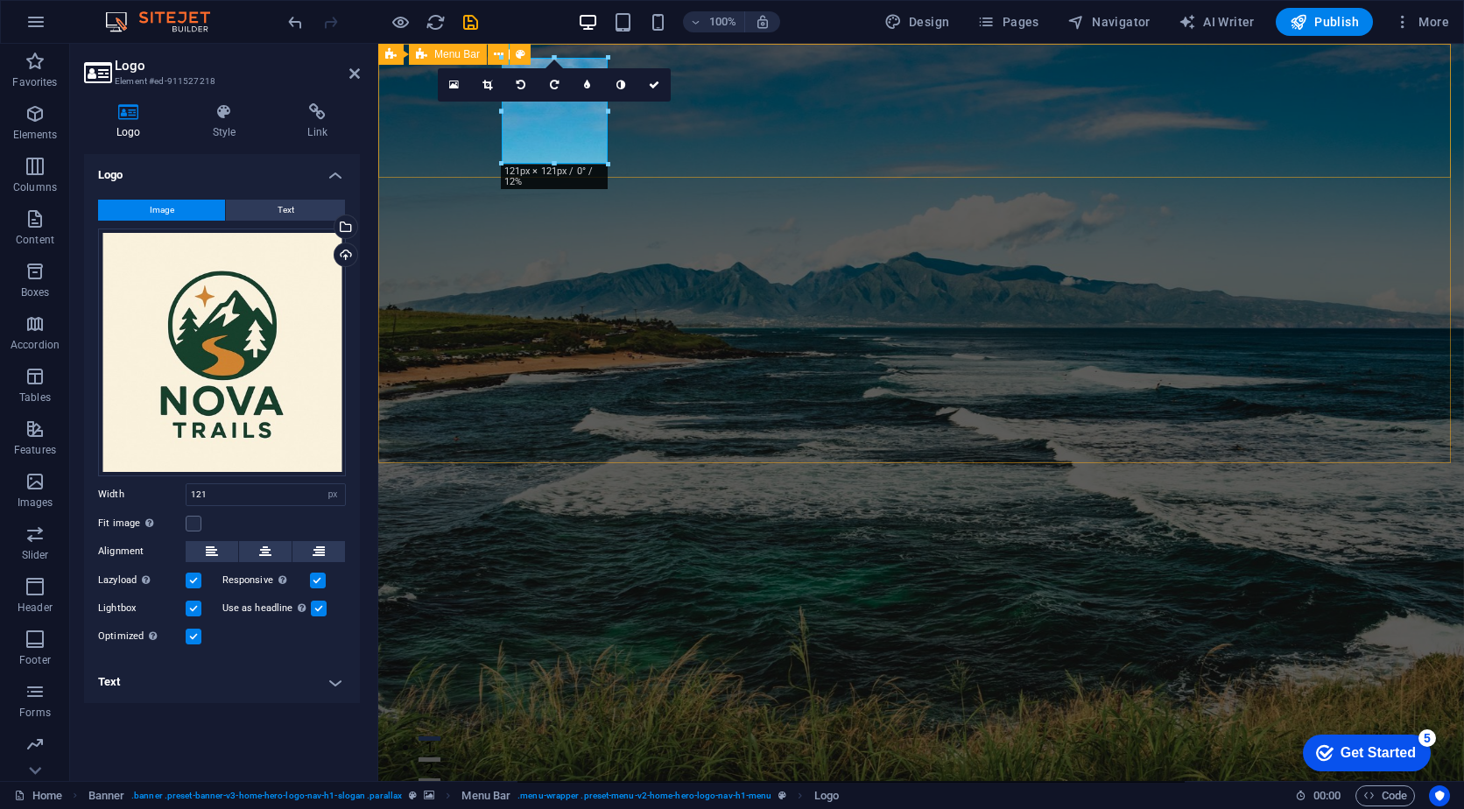
click at [657, 645] on div "Home About Services Menu Testimonials" at bounding box center [921, 791] width 1086 height 178
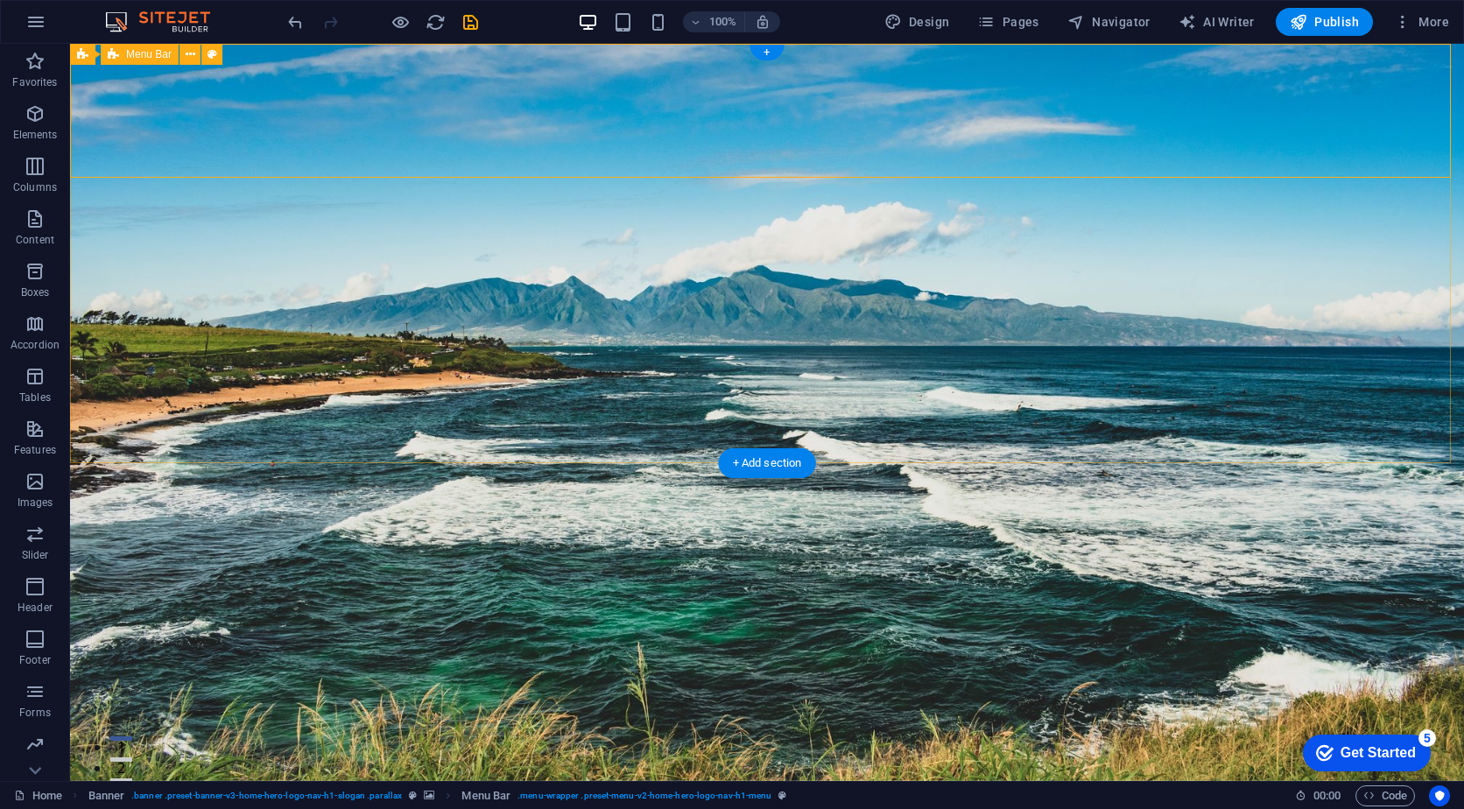
click at [163, 645] on div "Home About Services Menu Testimonials" at bounding box center [767, 791] width 1394 height 178
click at [788, 460] on div "+ Add section" at bounding box center [767, 463] width 97 height 30
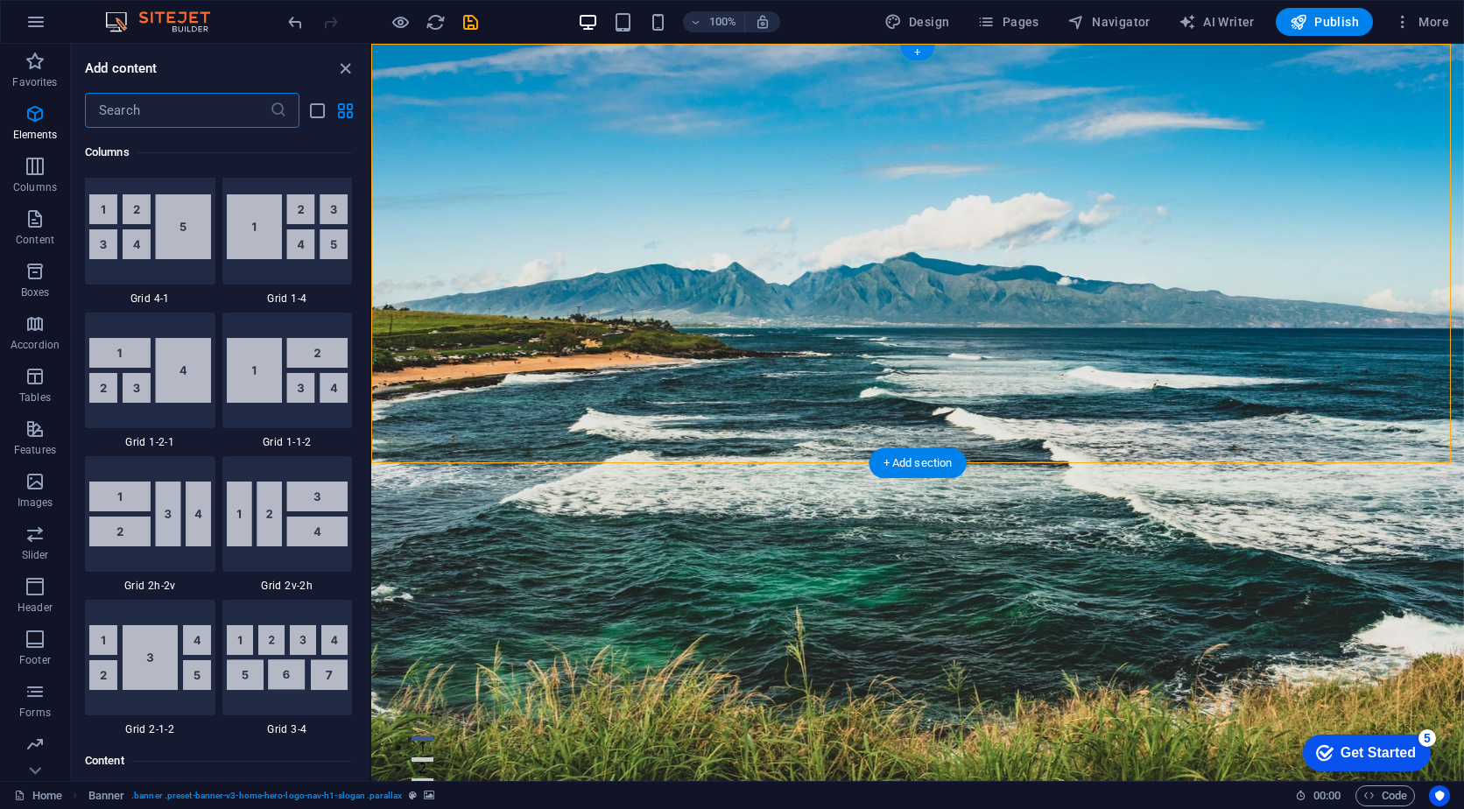
scroll to position [3064, 0]
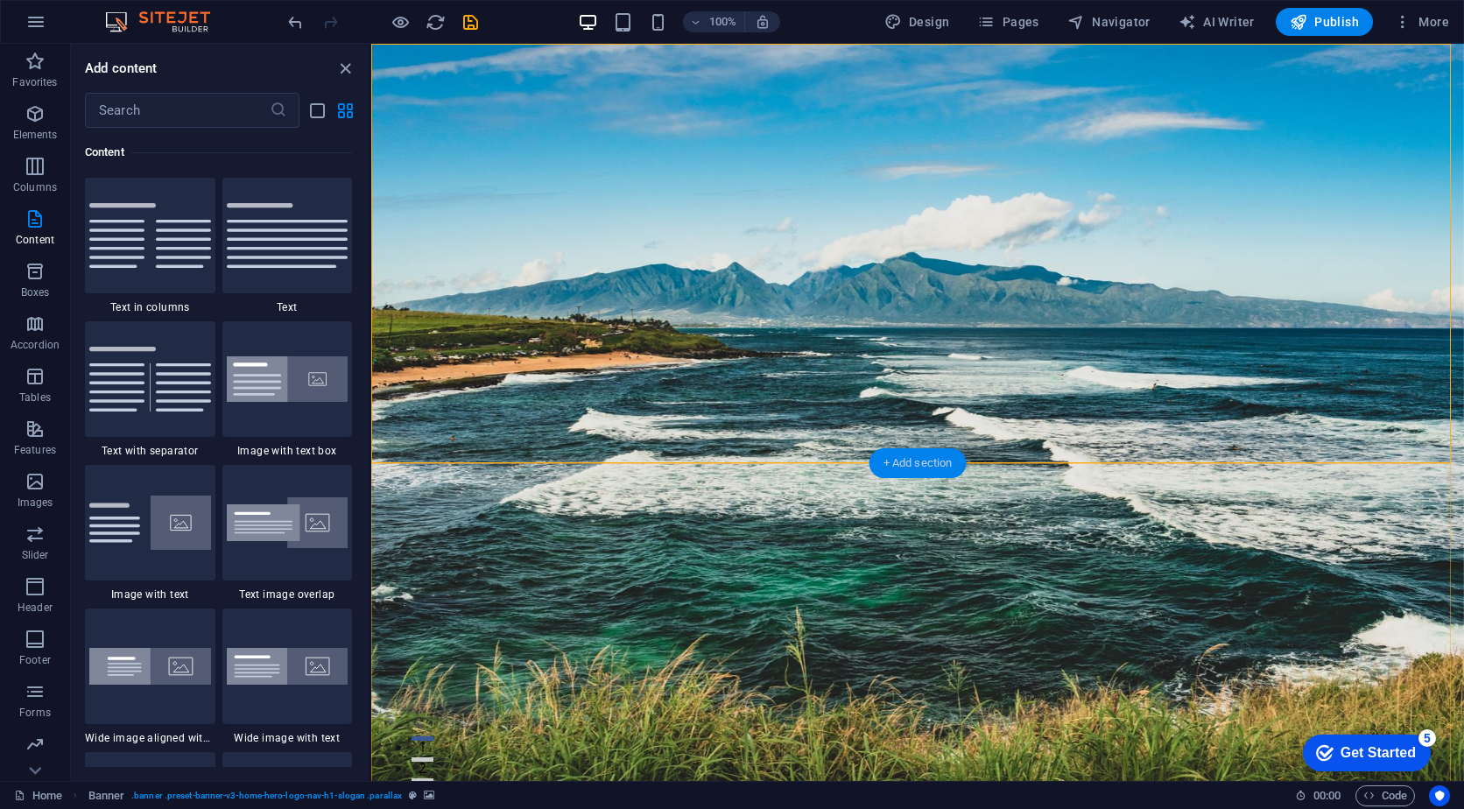
click at [918, 467] on div "+ Add section" at bounding box center [918, 463] width 97 height 30
click at [346, 66] on icon "close panel" at bounding box center [345, 69] width 20 height 20
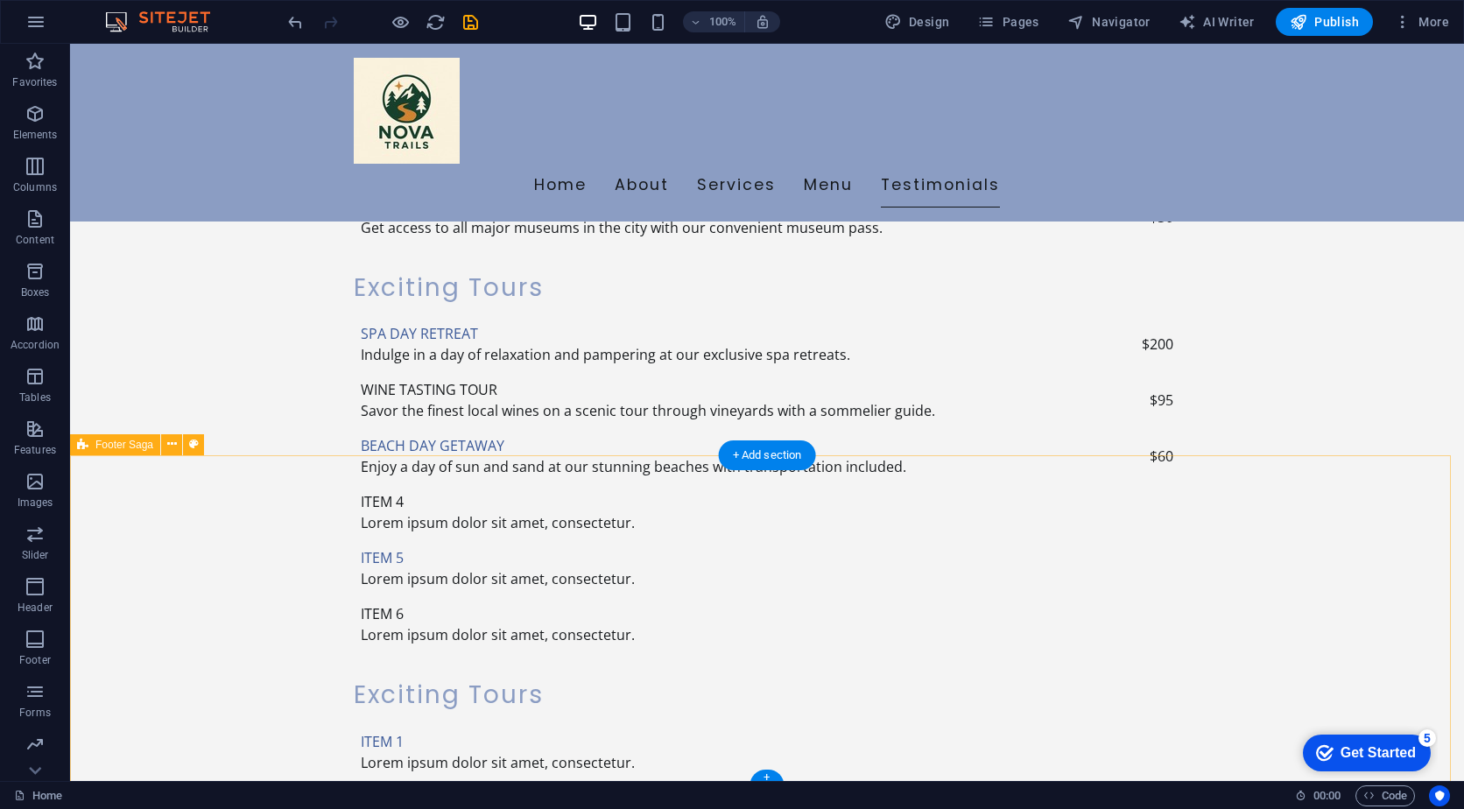
scroll to position [3629, 0]
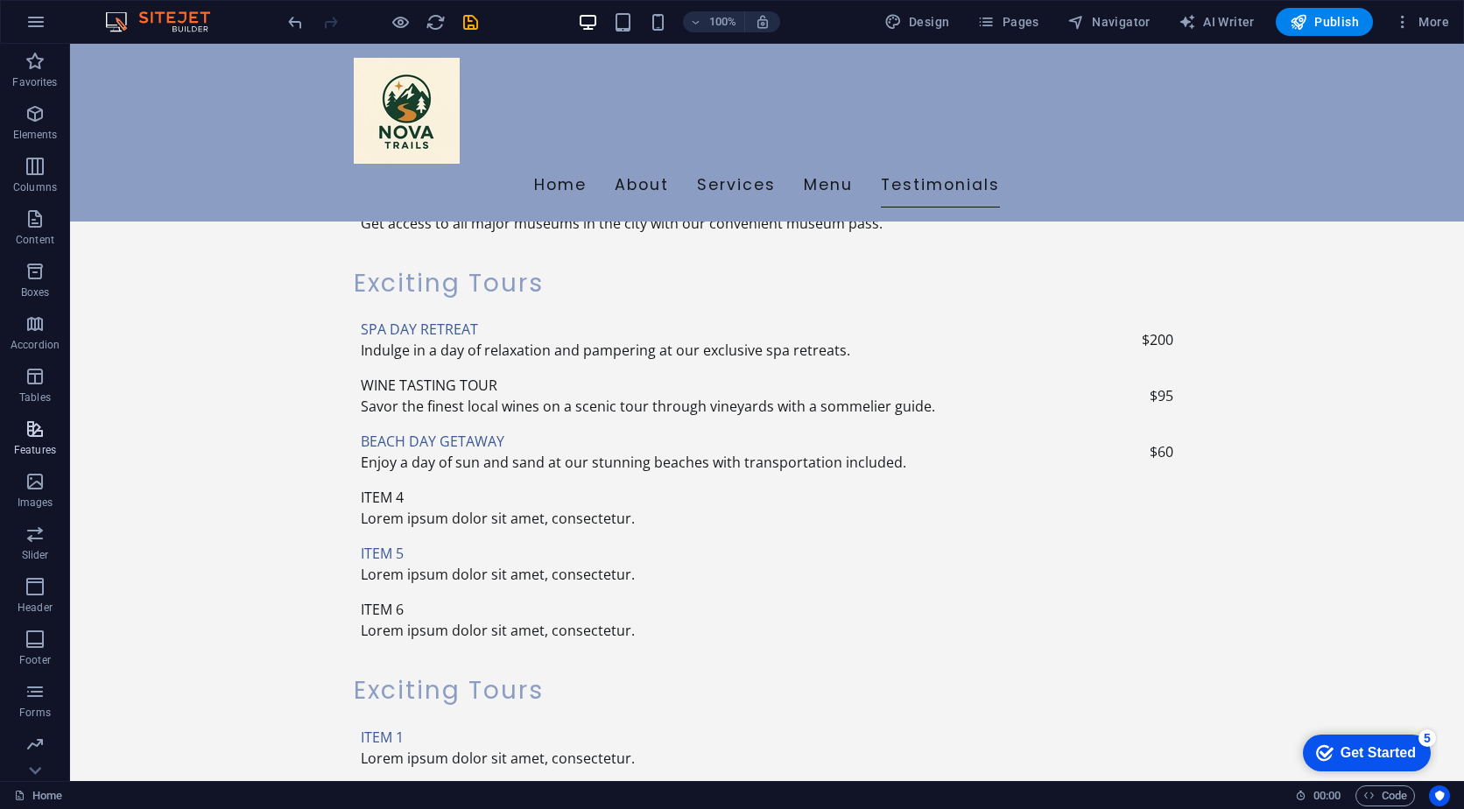
click at [32, 449] on p "Features" at bounding box center [35, 450] width 42 height 14
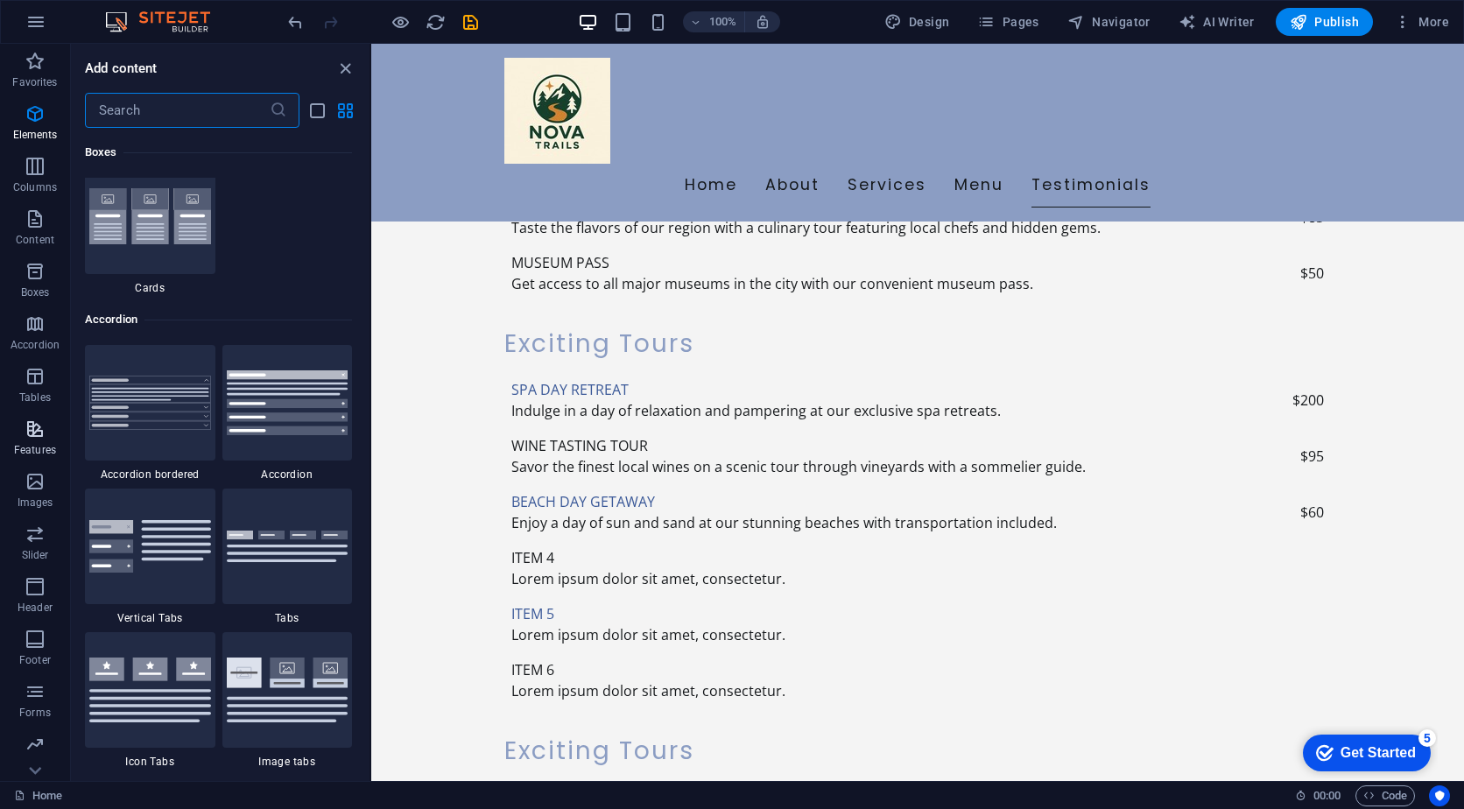
scroll to position [6826, 0]
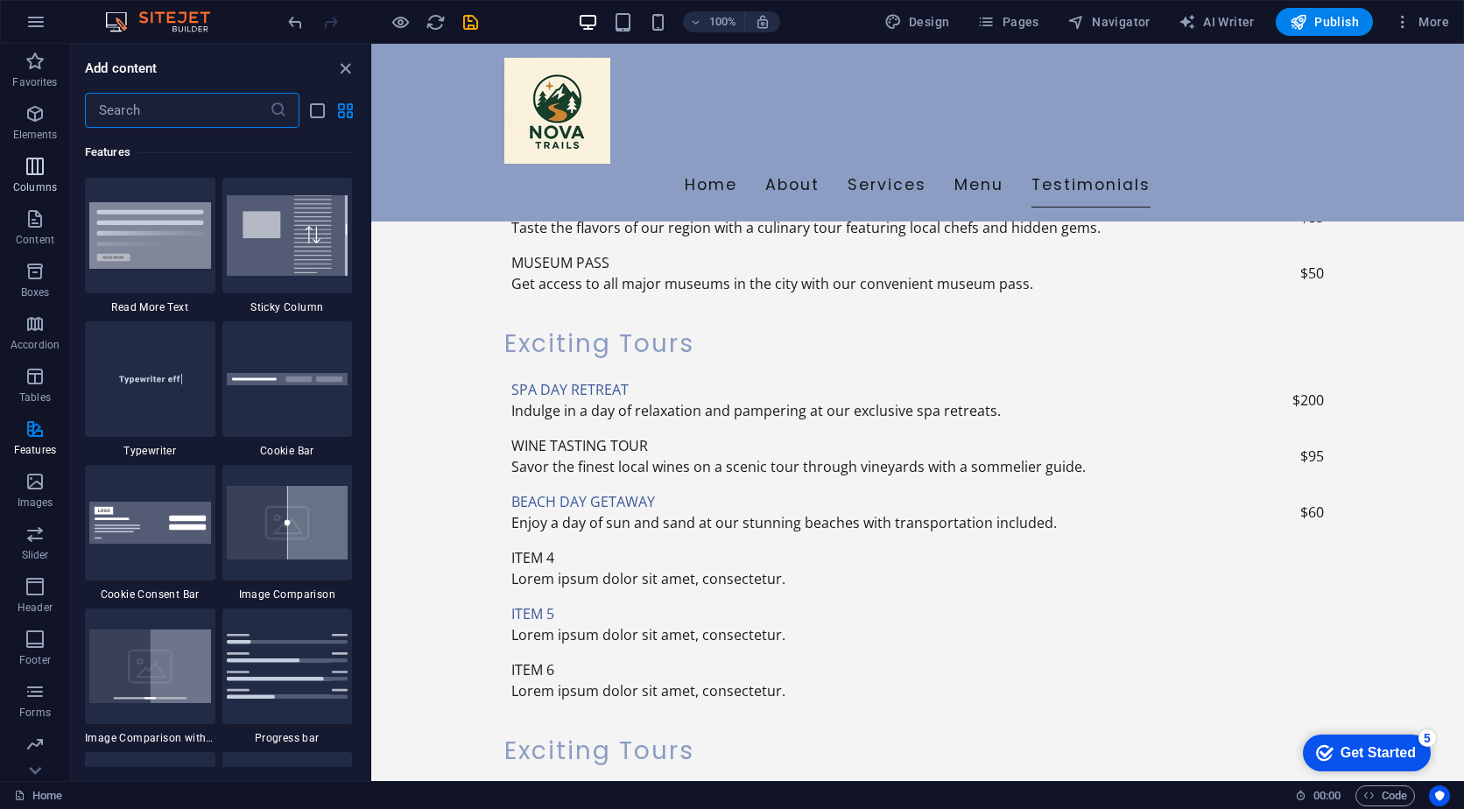
click at [32, 184] on p "Columns" at bounding box center [35, 187] width 44 height 14
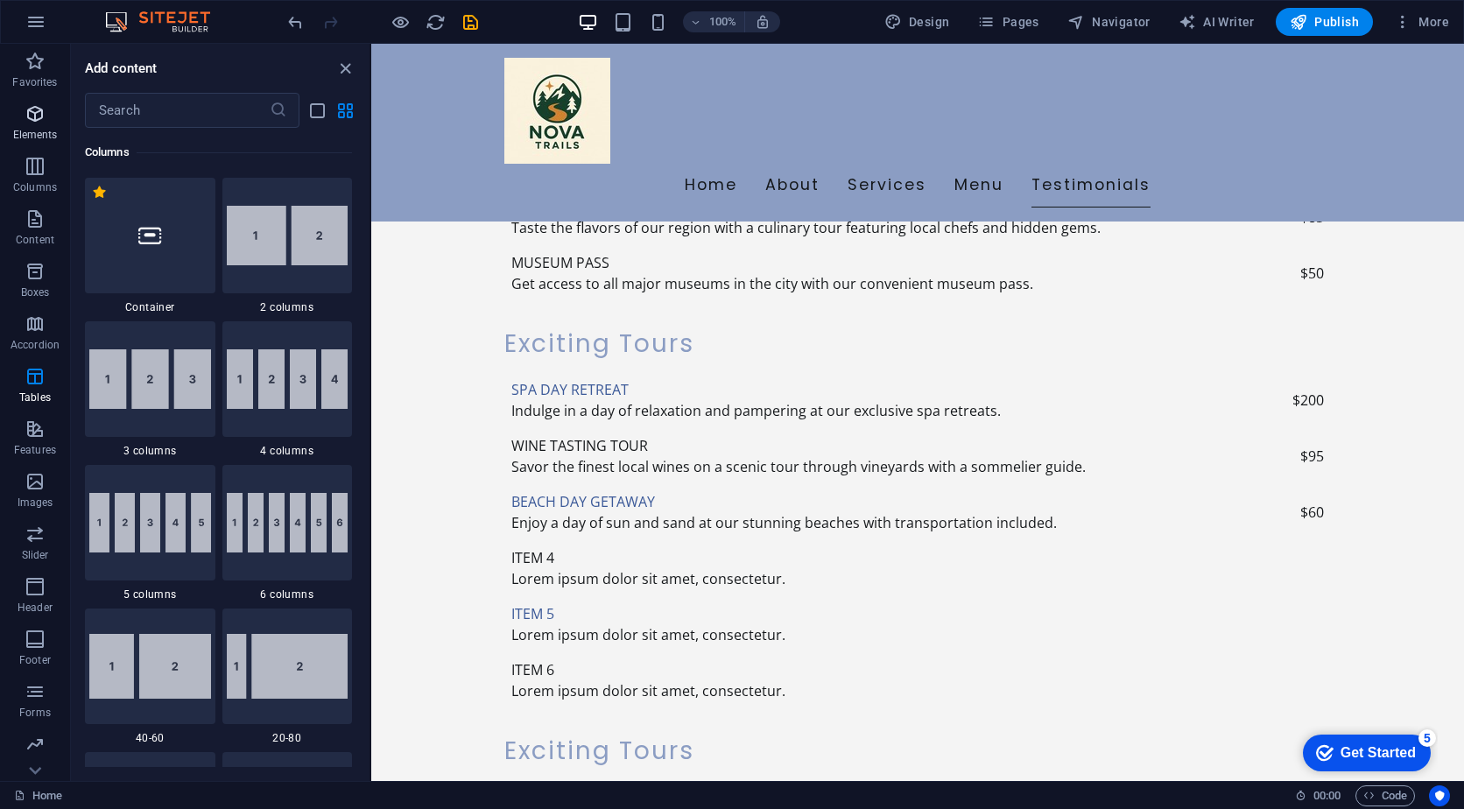
click at [37, 123] on icon "button" at bounding box center [35, 113] width 21 height 21
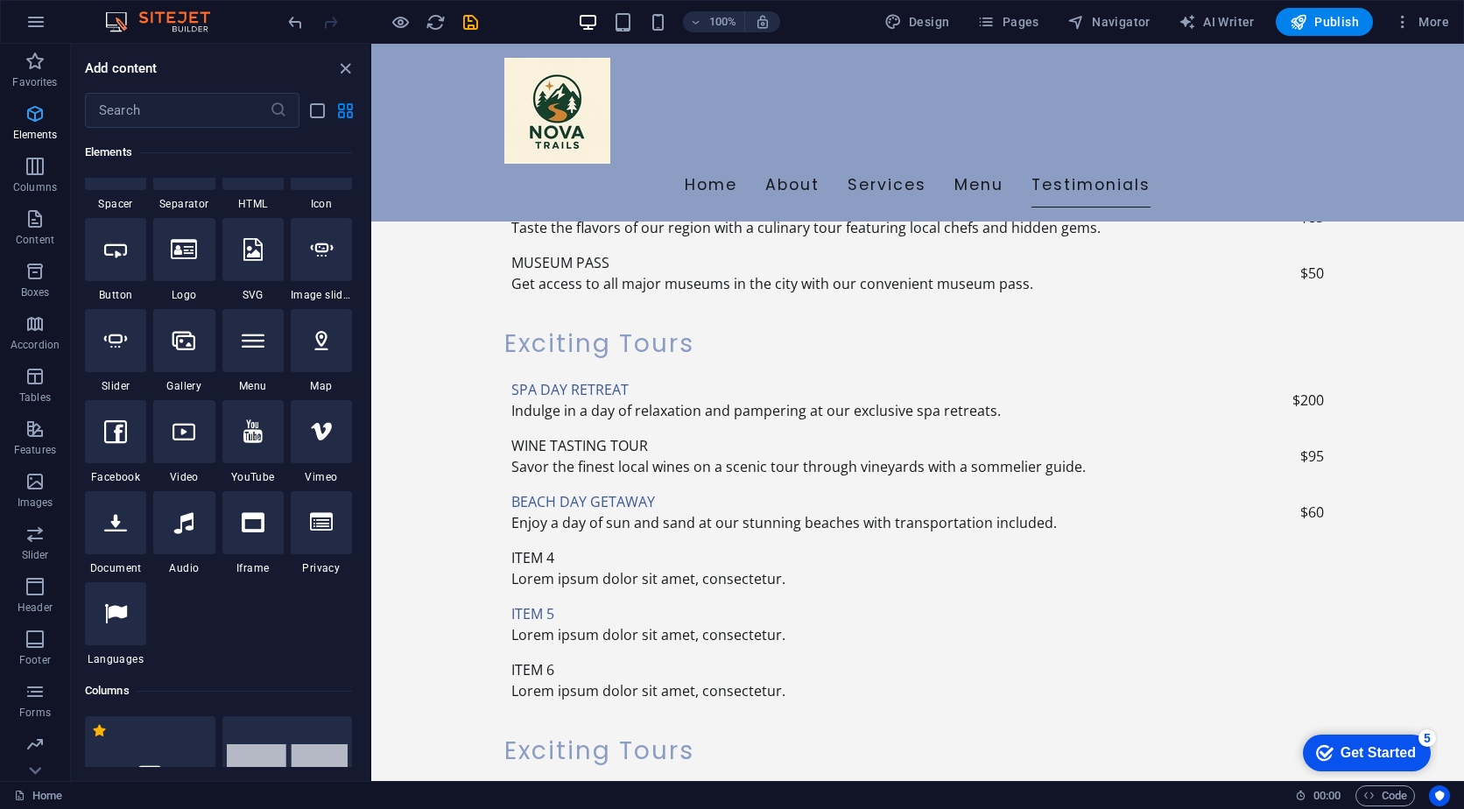
scroll to position [187, 0]
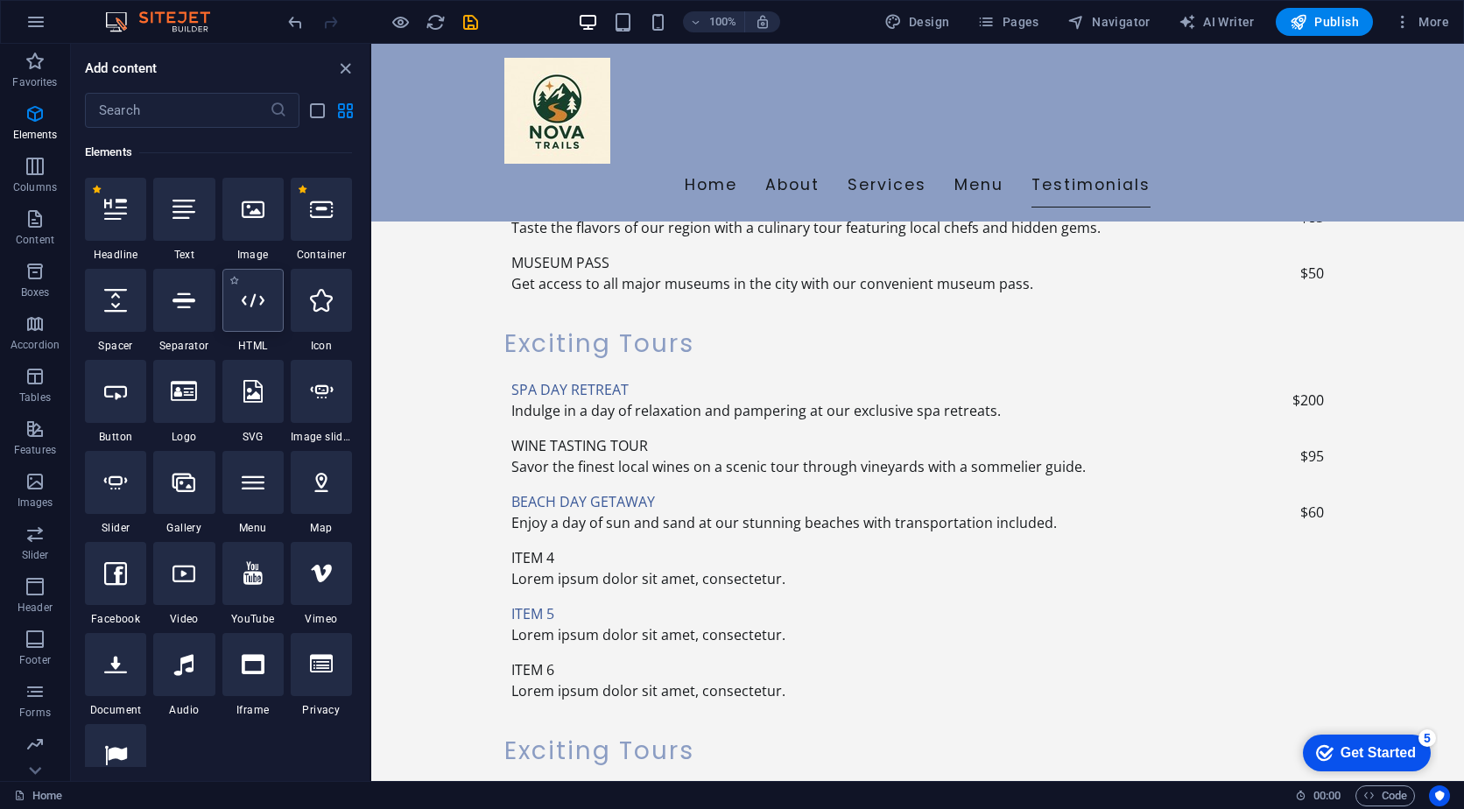
click at [240, 311] on div at bounding box center [252, 300] width 61 height 63
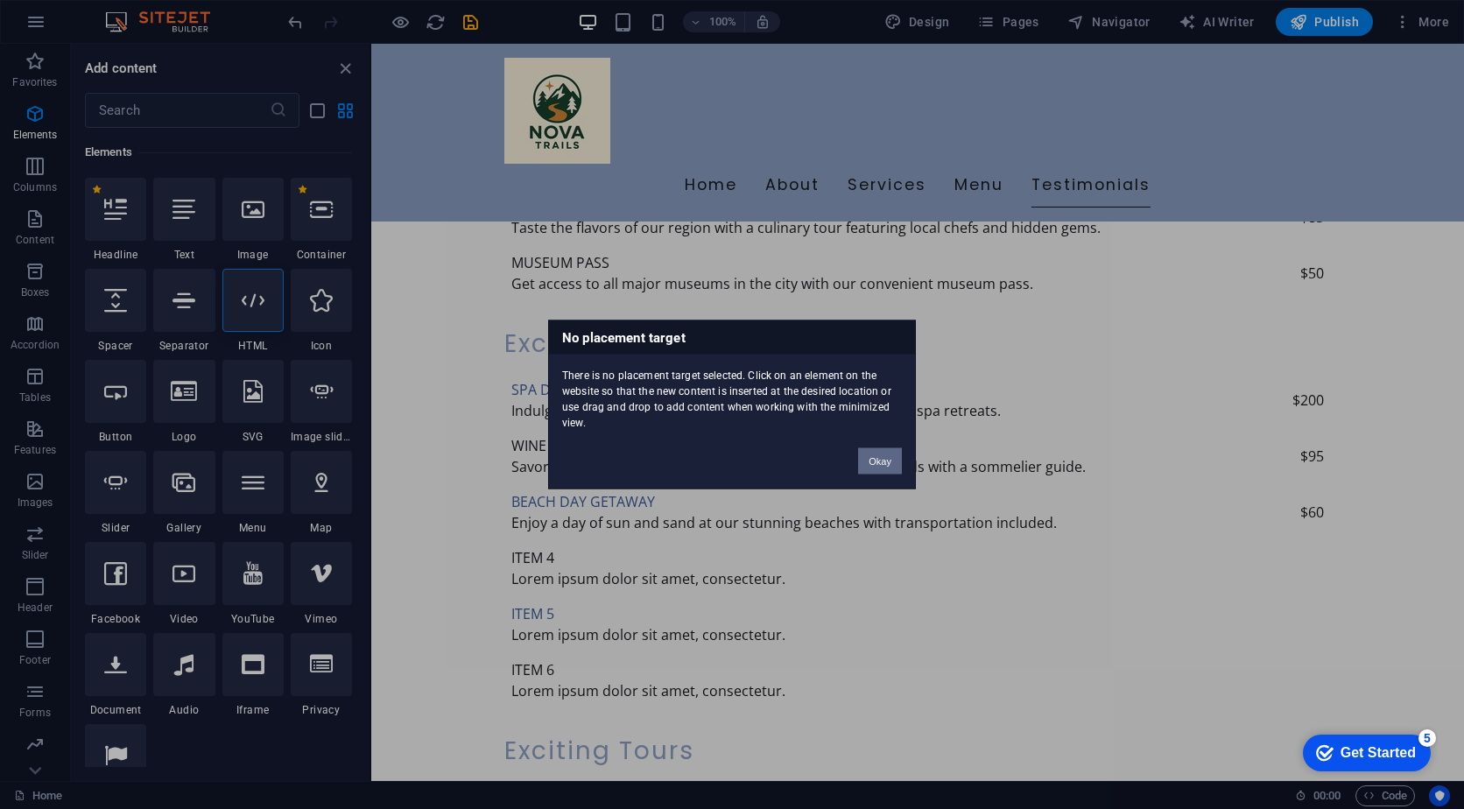
click at [886, 461] on button "Okay" at bounding box center [880, 461] width 44 height 26
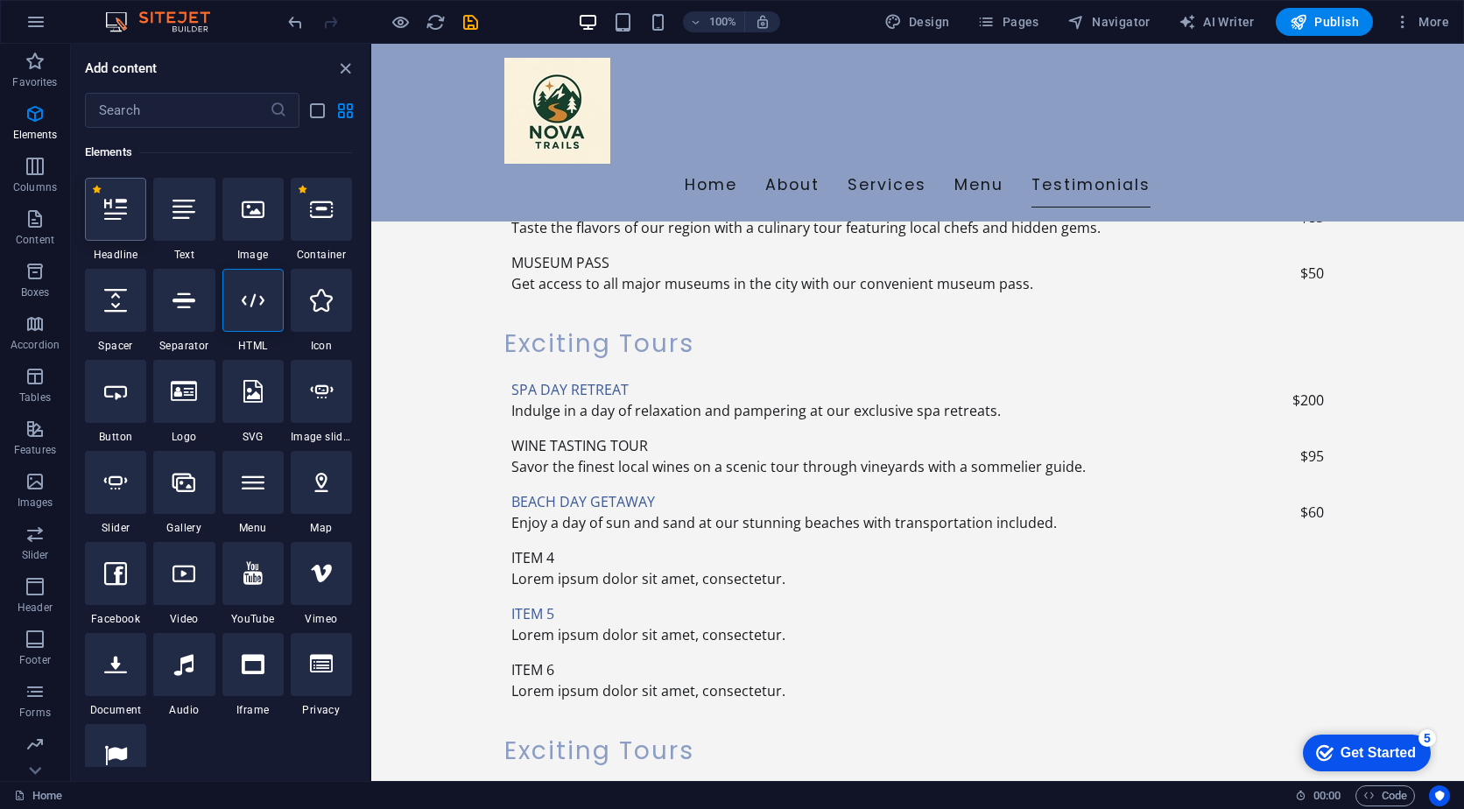
click at [121, 231] on div at bounding box center [115, 209] width 61 height 63
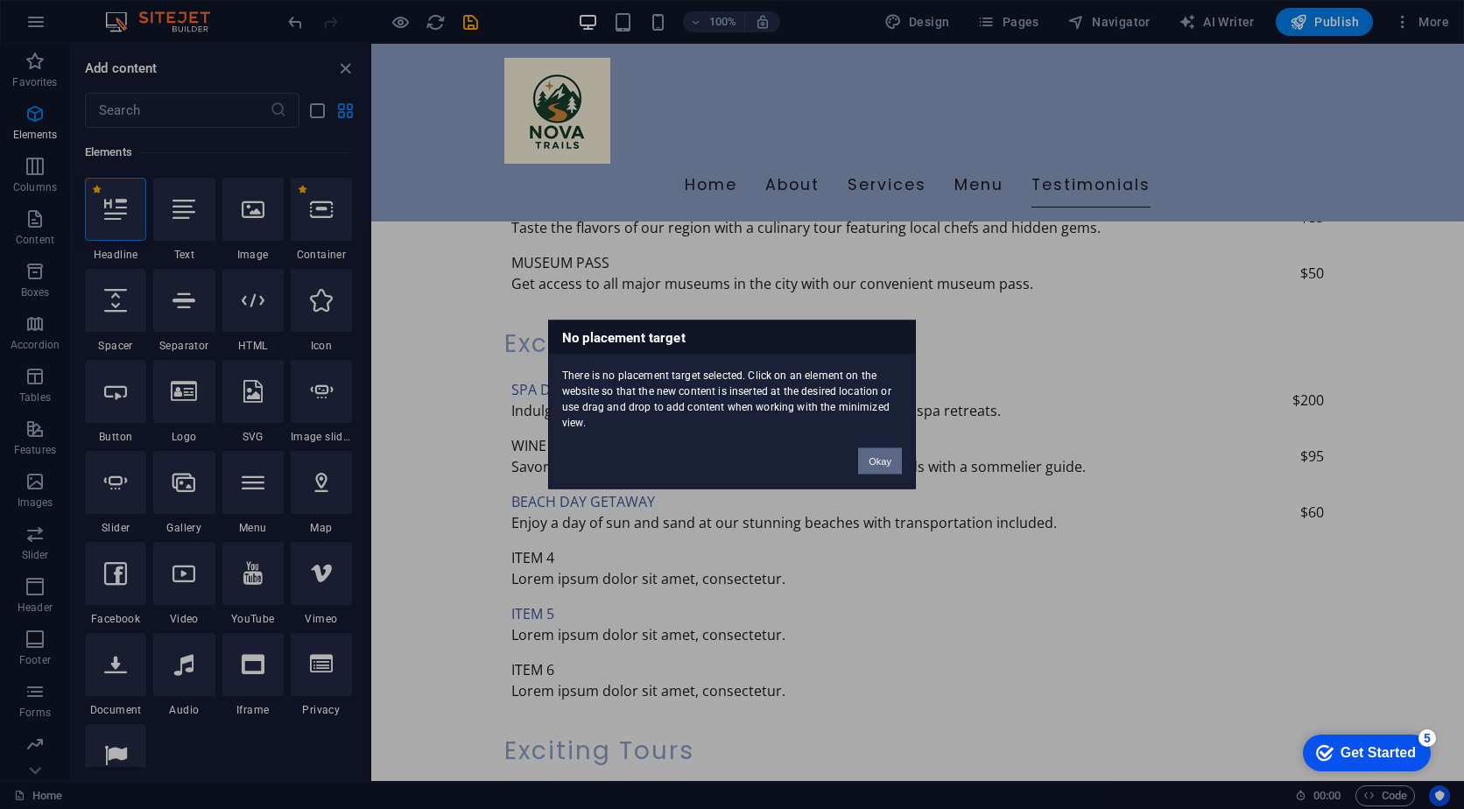
click at [897, 458] on div "Okay" at bounding box center [880, 453] width 70 height 45
click at [894, 463] on button "Okay" at bounding box center [880, 461] width 44 height 26
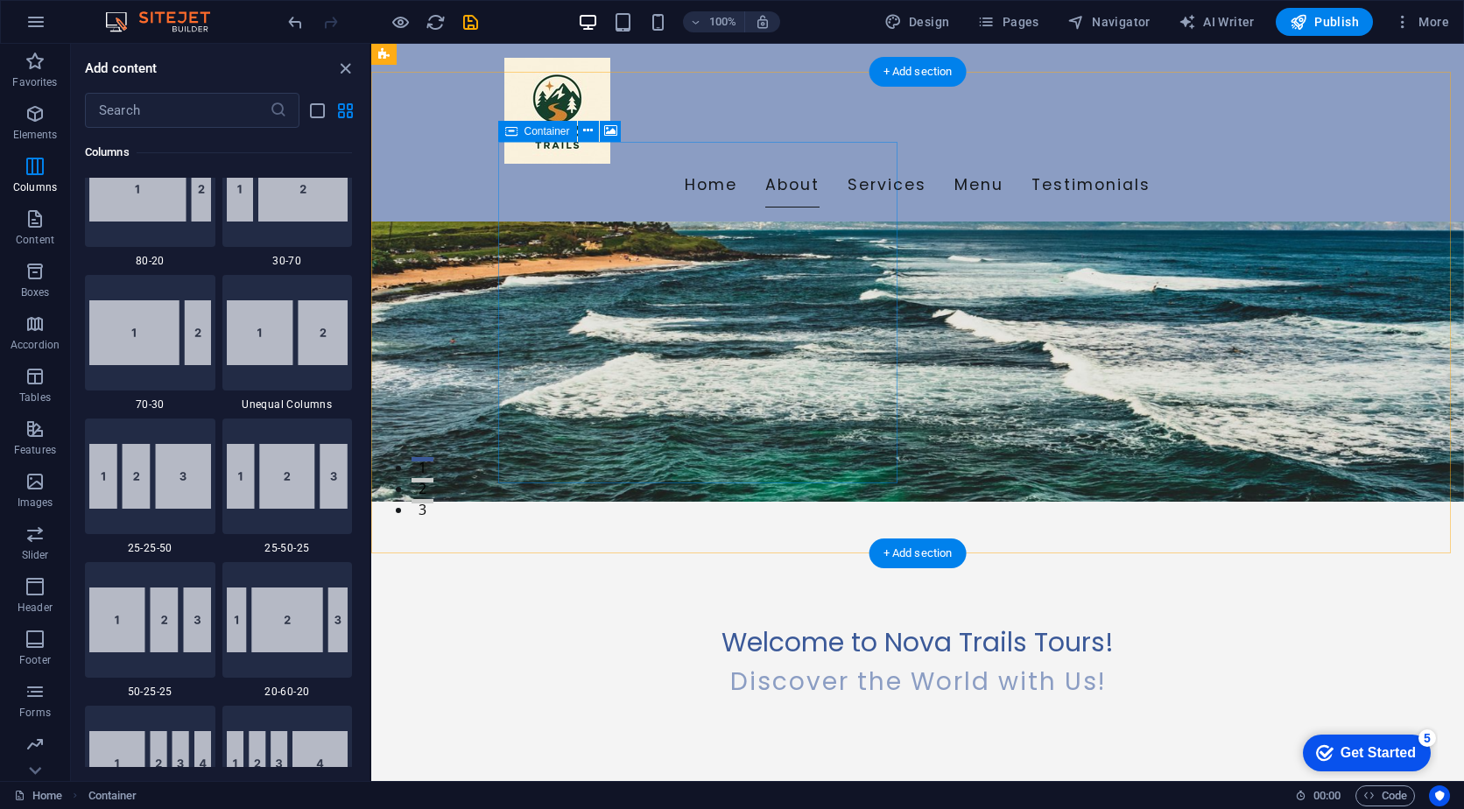
scroll to position [241, 0]
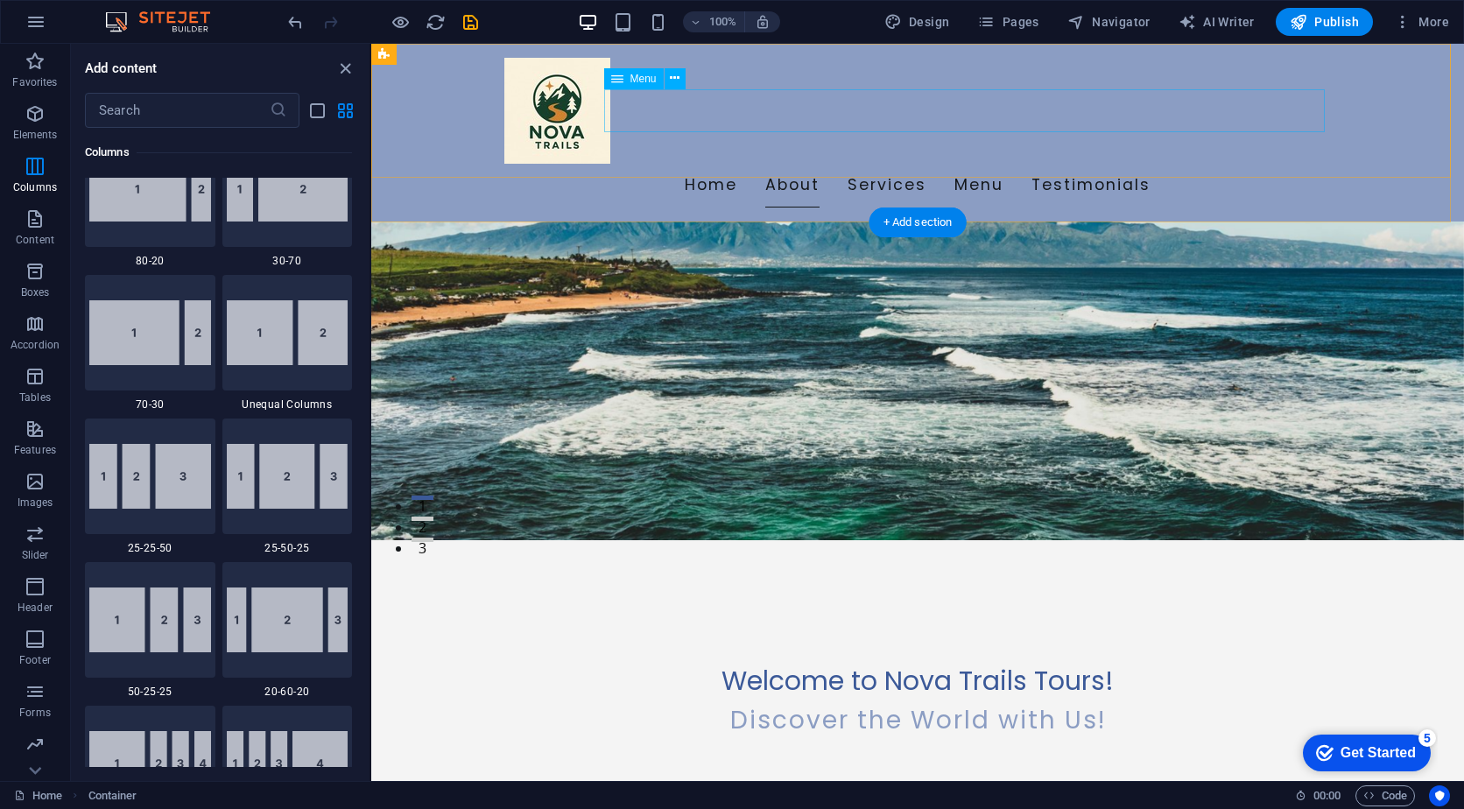
click at [758, 164] on nav "Home About Services Menu Testimonials" at bounding box center [917, 186] width 827 height 44
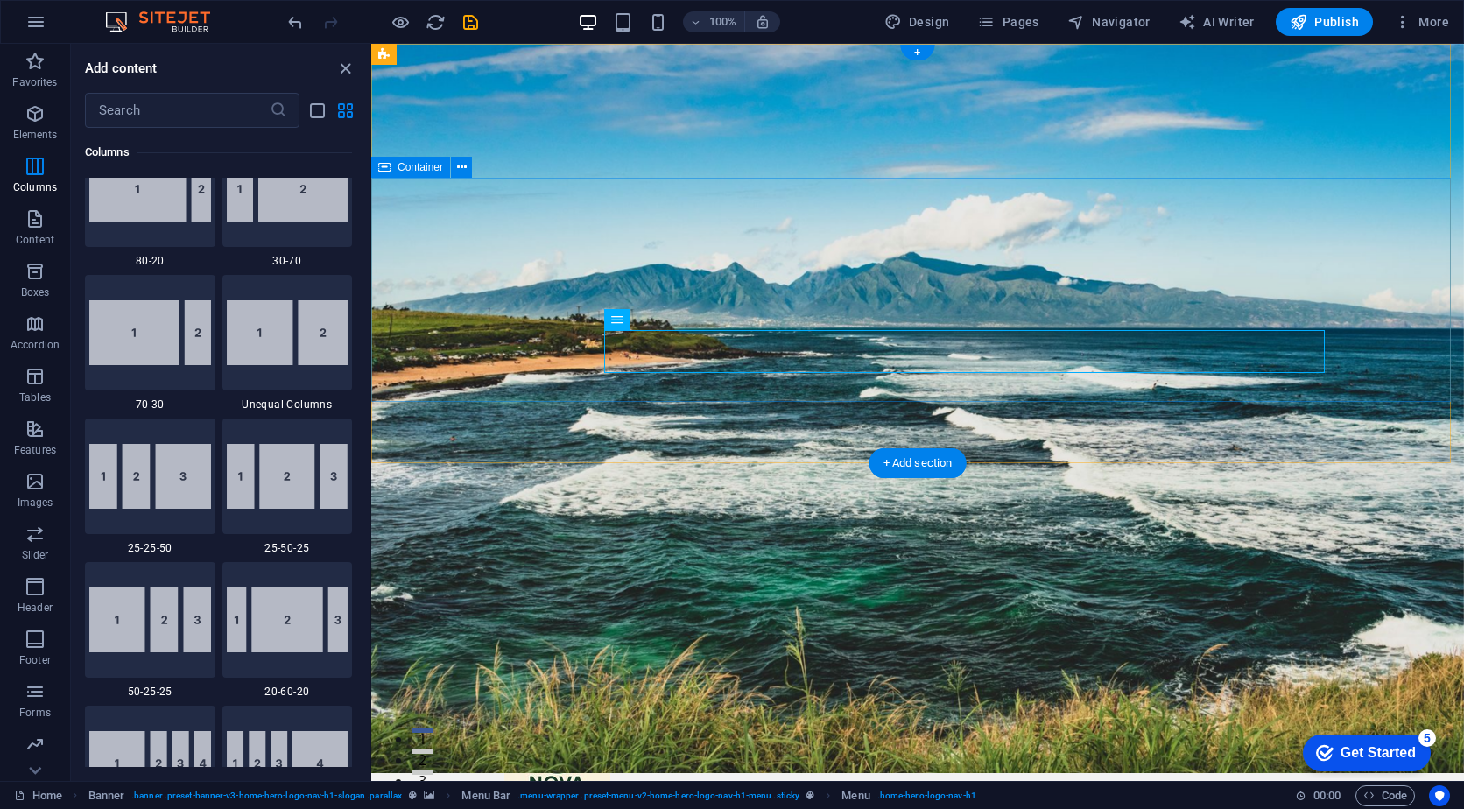
scroll to position [0, 0]
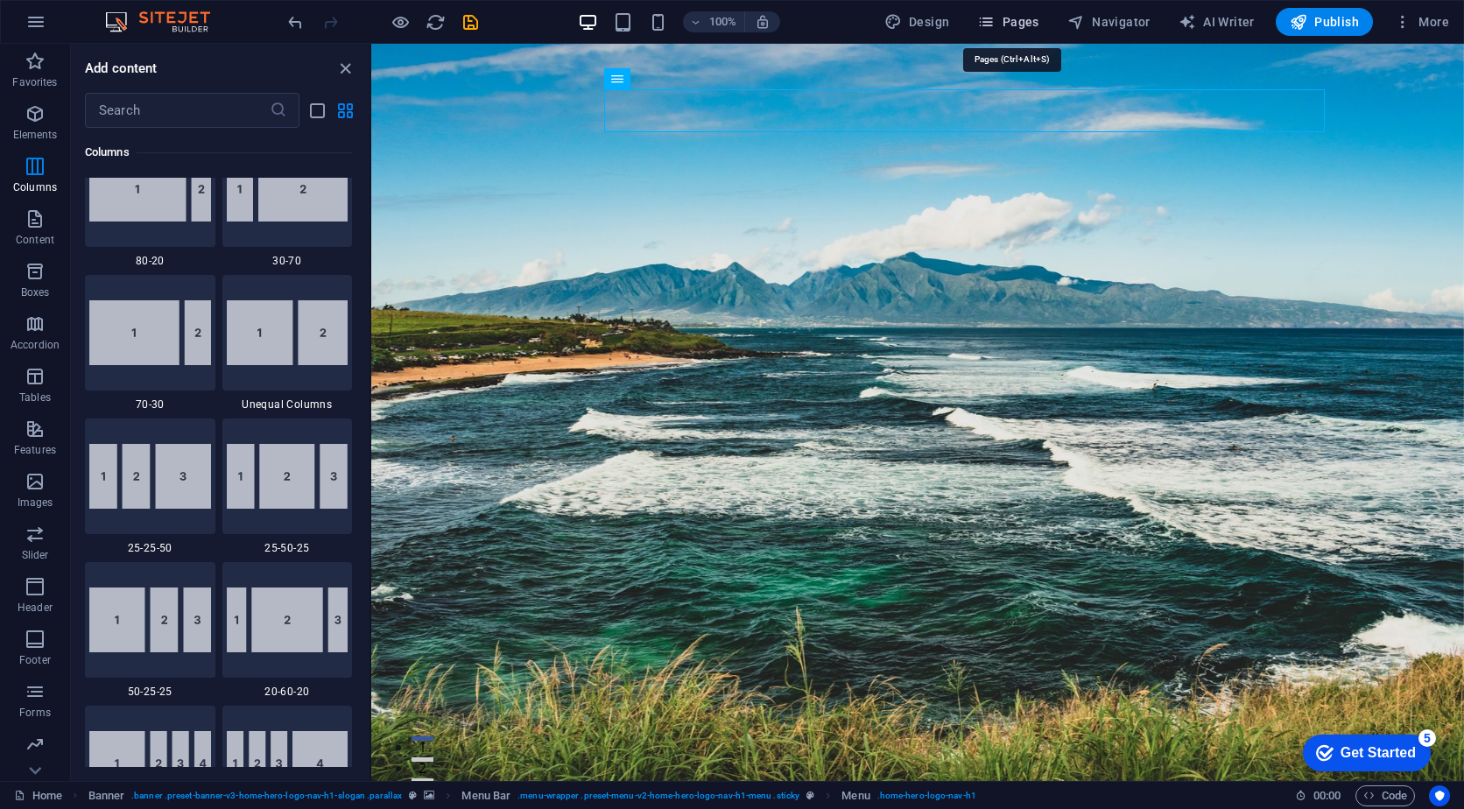
click at [1006, 26] on span "Pages" at bounding box center [1007, 22] width 61 height 18
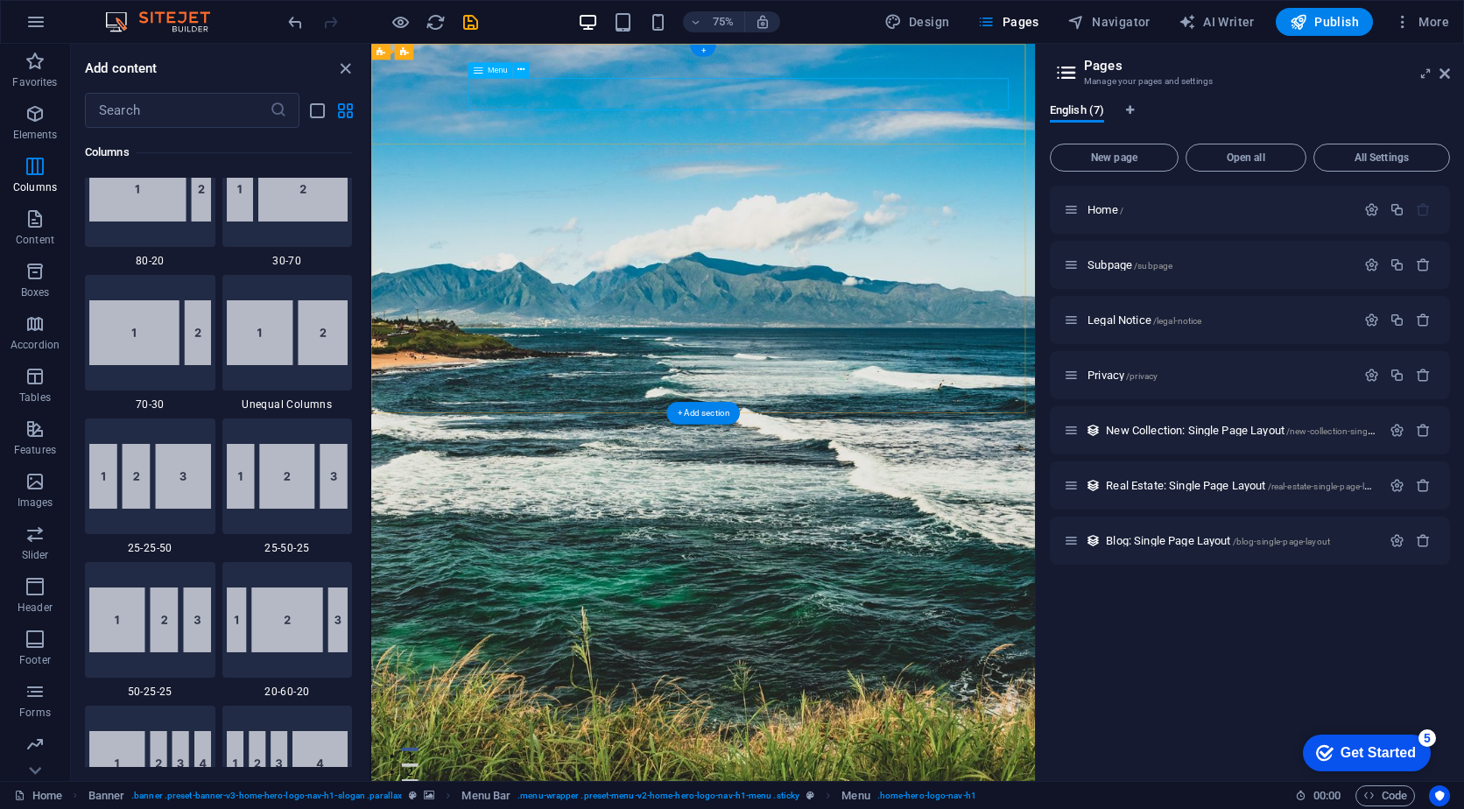
click at [1189, 206] on p "Home /" at bounding box center [1219, 209] width 263 height 11
click at [1152, 160] on span "New page" at bounding box center [1114, 157] width 113 height 11
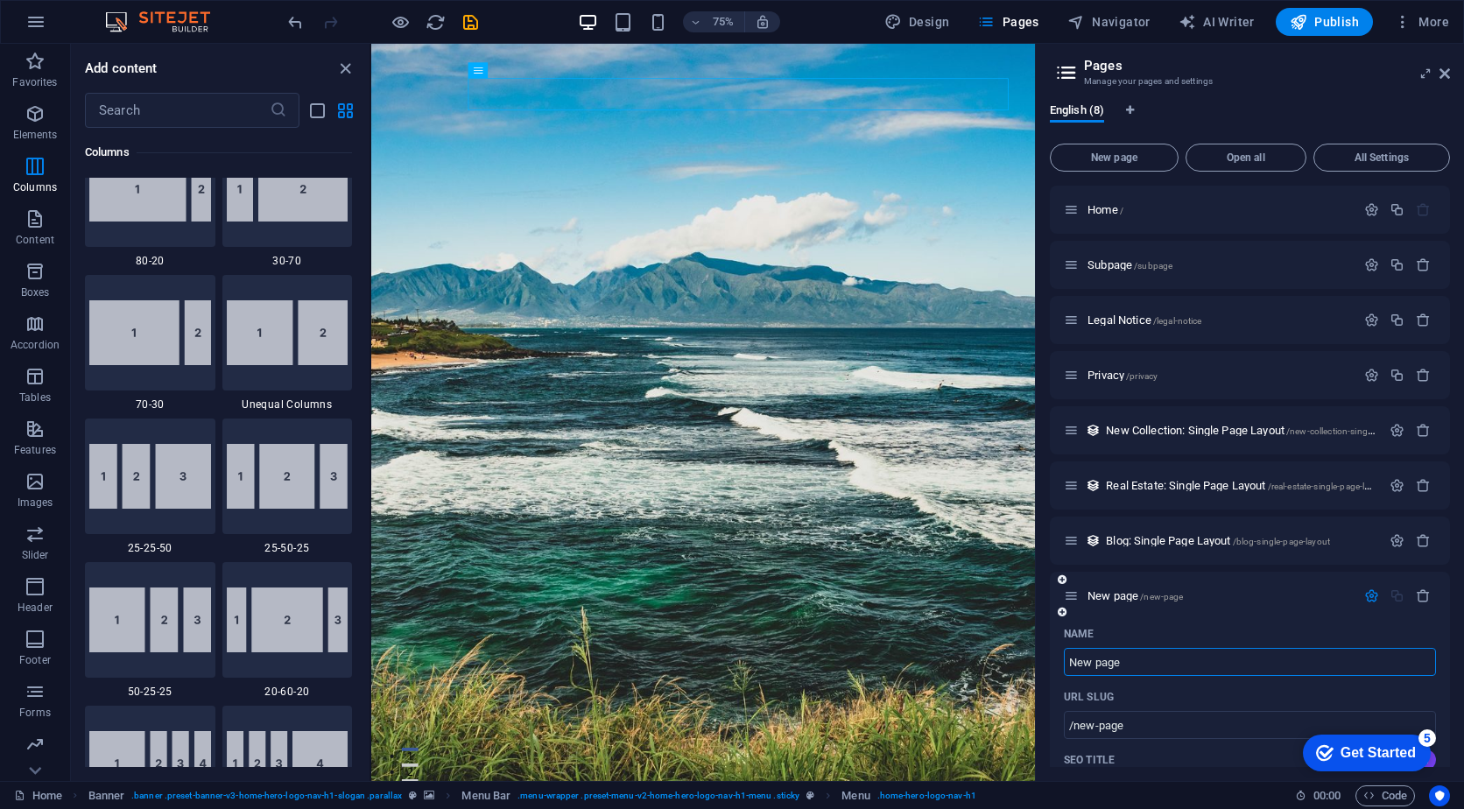
click at [1180, 645] on input "New page" at bounding box center [1250, 662] width 372 height 28
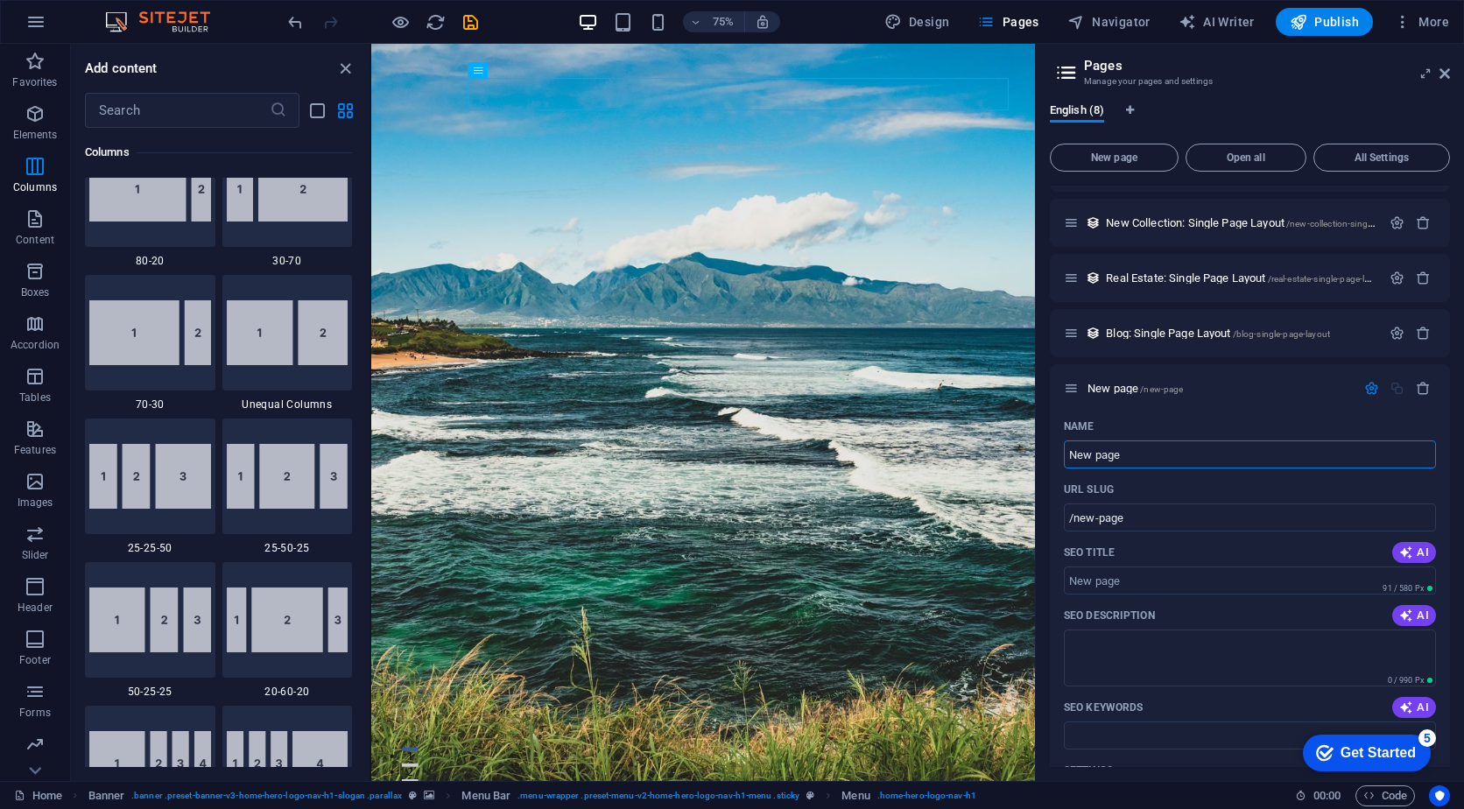
scroll to position [120, 0]
